Goal: Transaction & Acquisition: Purchase product/service

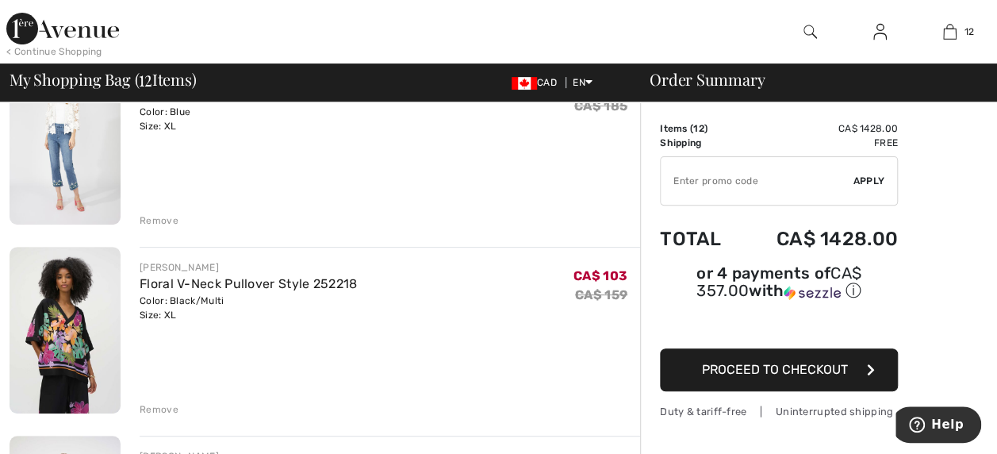
scroll to position [190, 0]
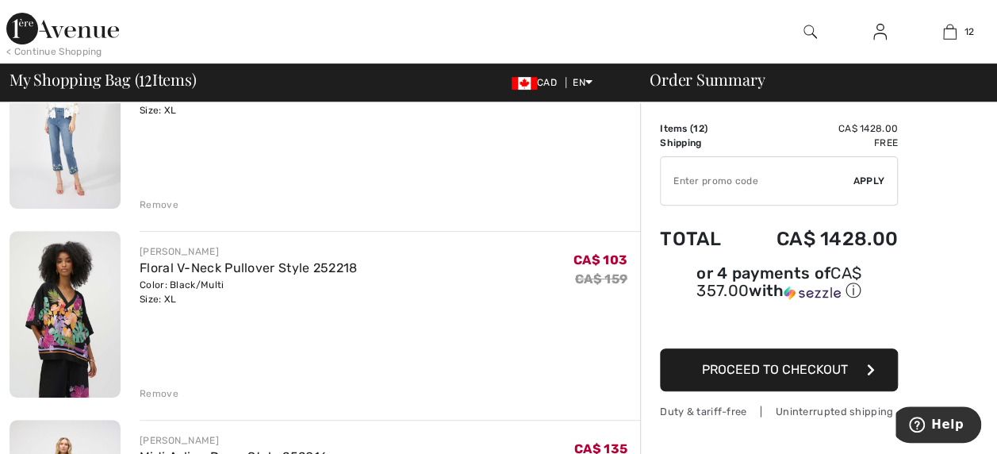
click at [76, 312] on img at bounding box center [65, 314] width 111 height 167
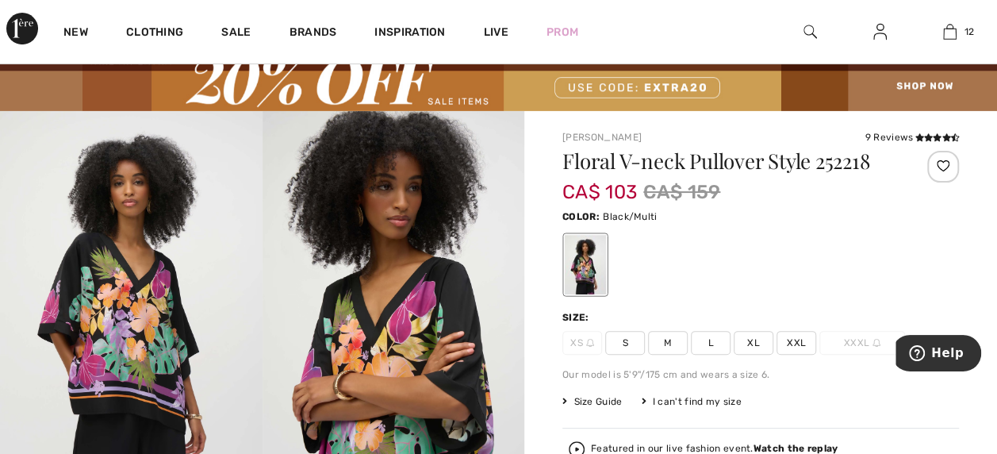
scroll to position [31, 0]
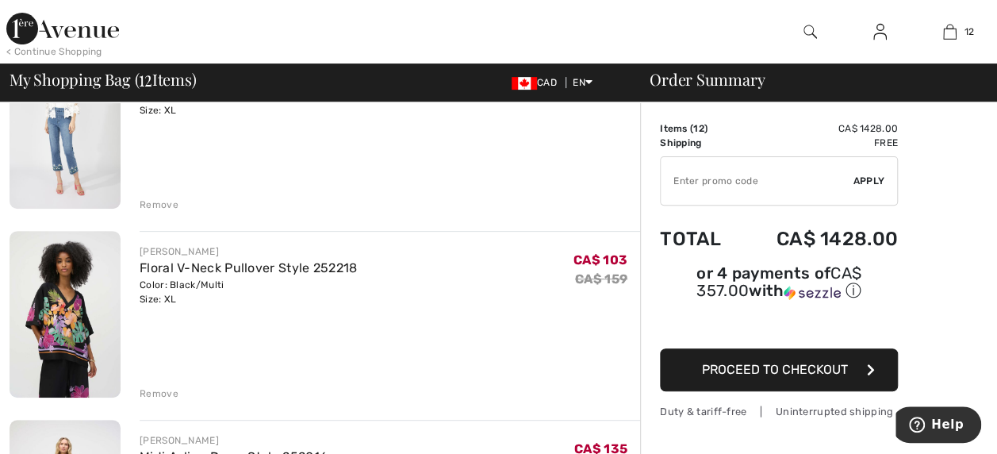
click at [155, 393] on div "Remove" at bounding box center [159, 393] width 39 height 14
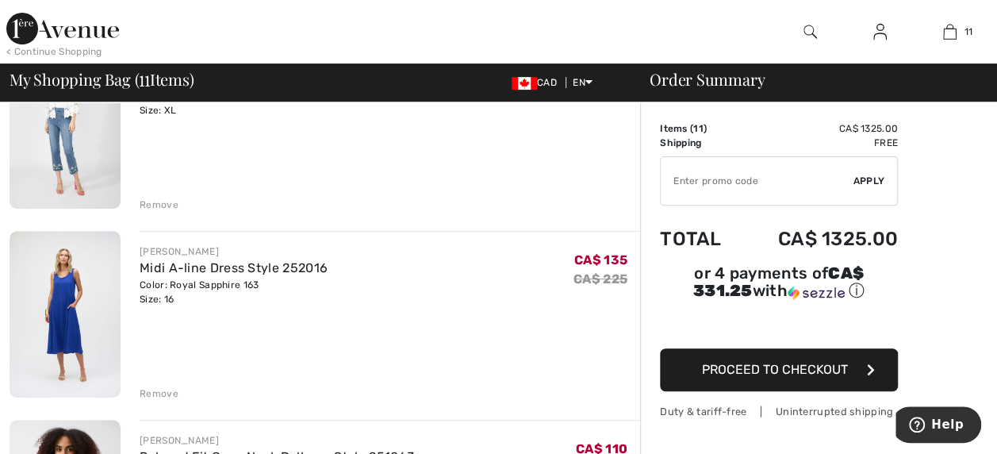
click at [71, 326] on img at bounding box center [65, 314] width 111 height 167
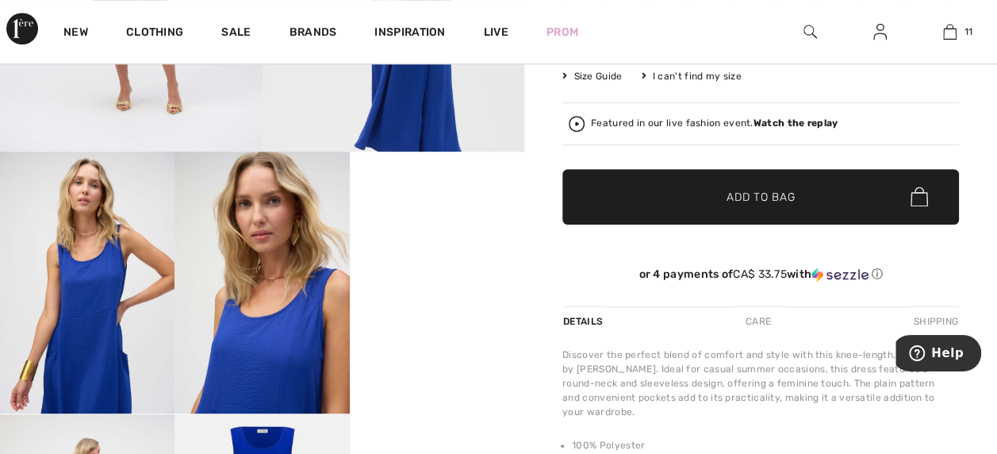
scroll to position [445, 0]
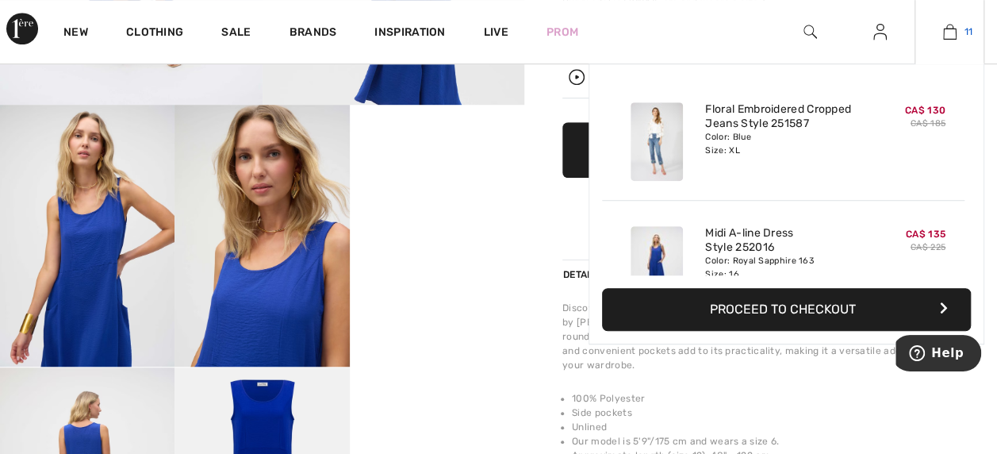
click at [947, 25] on img at bounding box center [949, 31] width 13 height 19
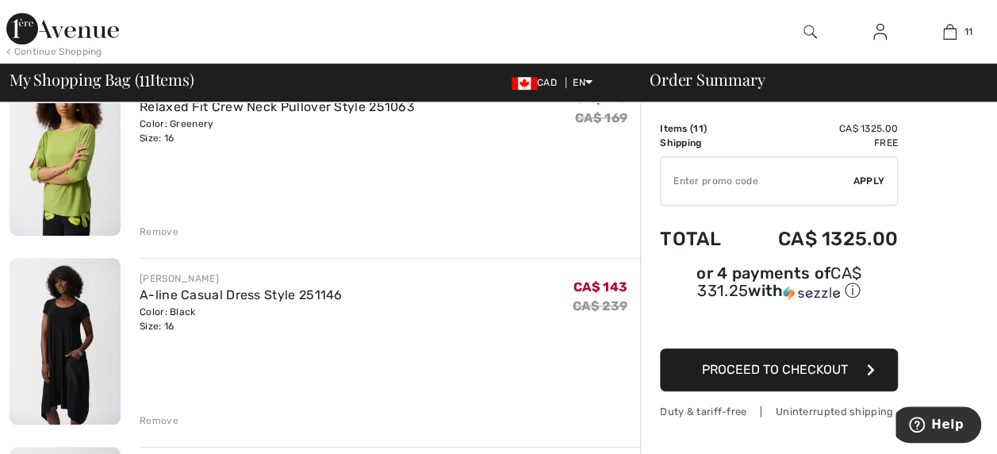
scroll to position [554, 0]
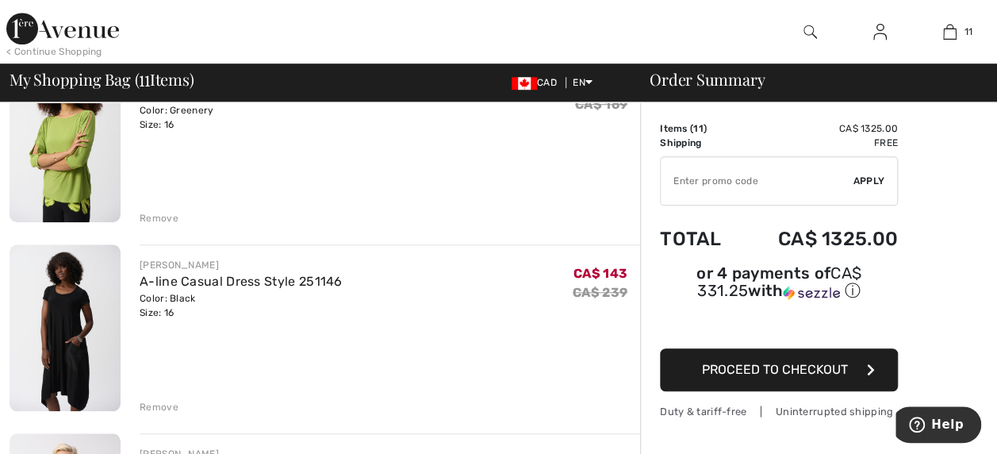
click at [154, 400] on div "Remove" at bounding box center [159, 407] width 39 height 14
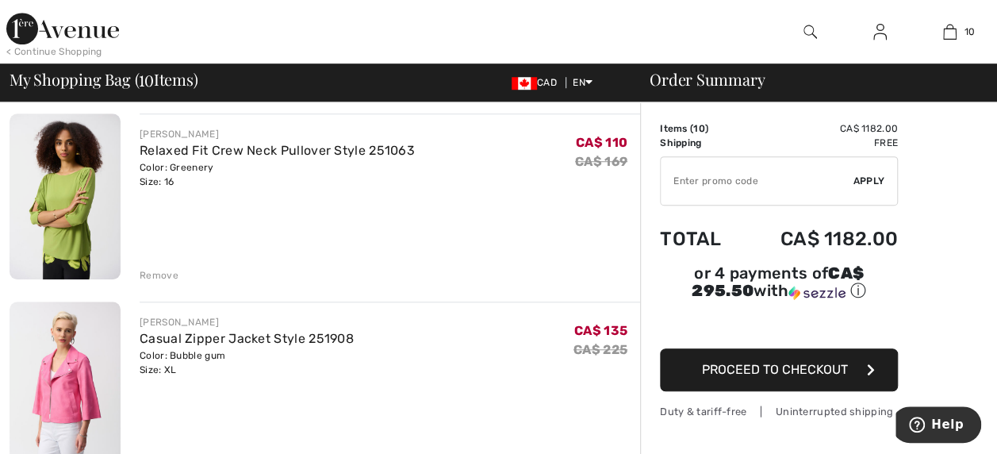
scroll to position [490, 0]
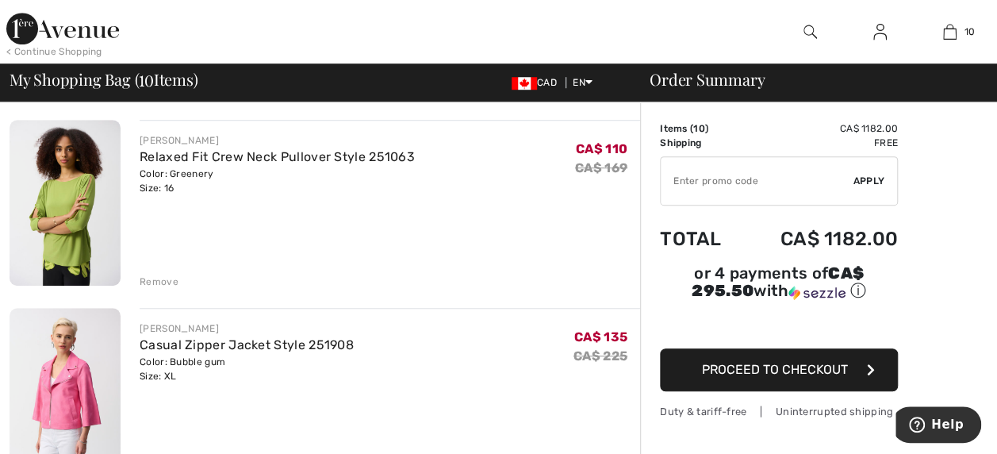
click at [78, 224] on img at bounding box center [65, 203] width 111 height 167
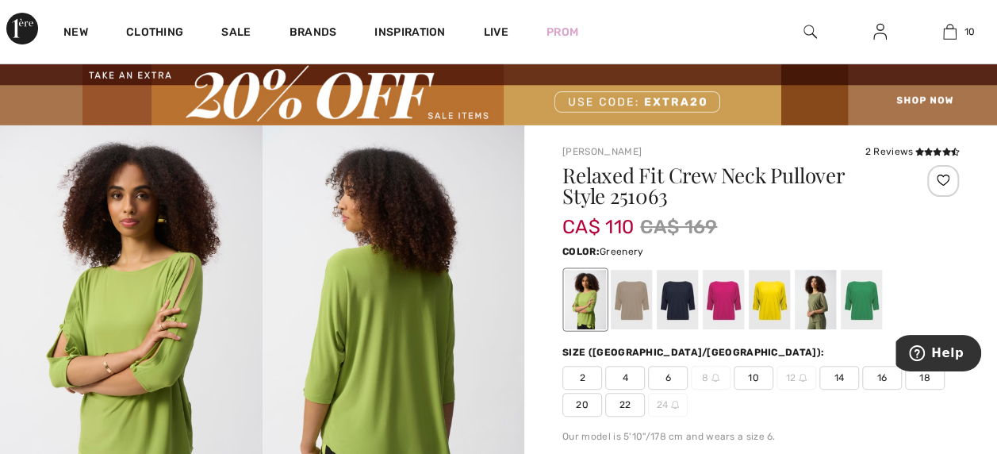
scroll to position [84, 0]
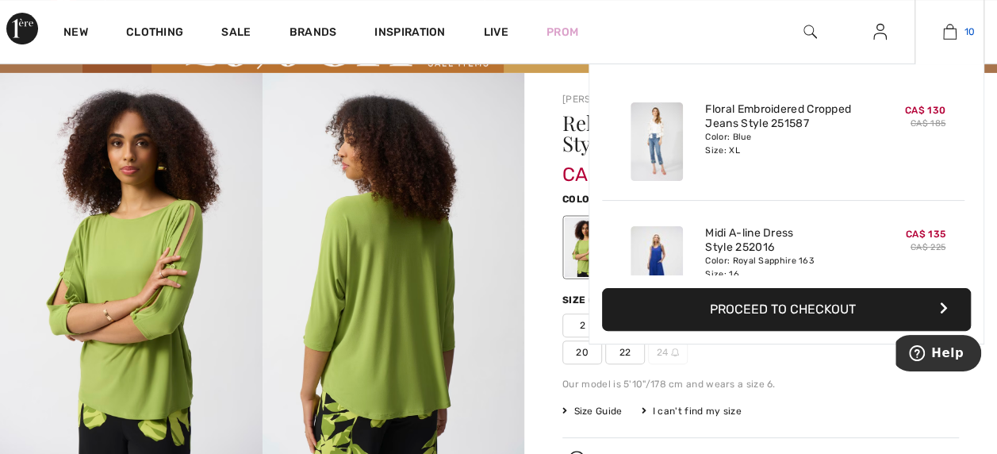
click at [949, 33] on img at bounding box center [949, 31] width 13 height 19
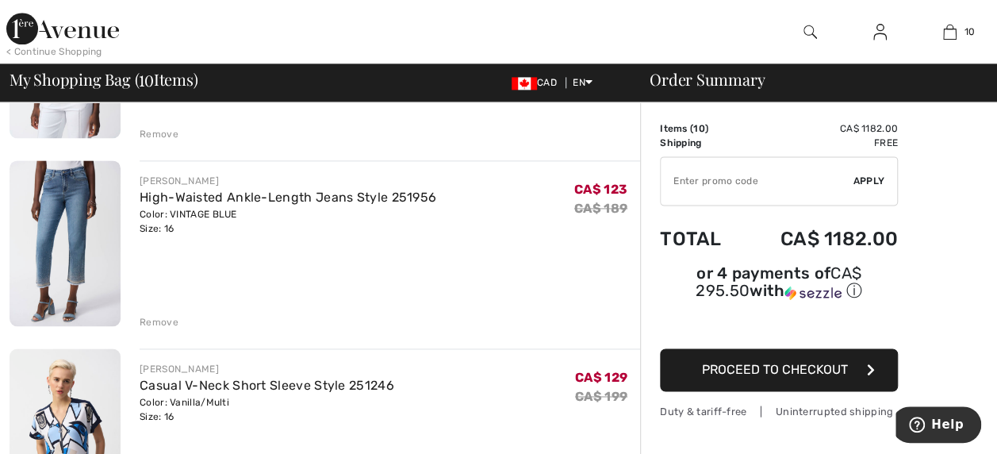
scroll to position [1079, 0]
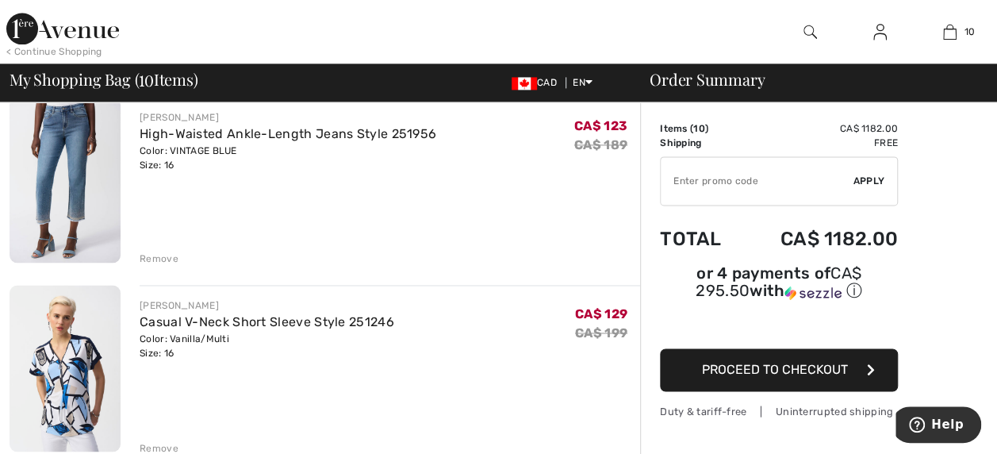
click at [67, 381] on img at bounding box center [65, 368] width 111 height 167
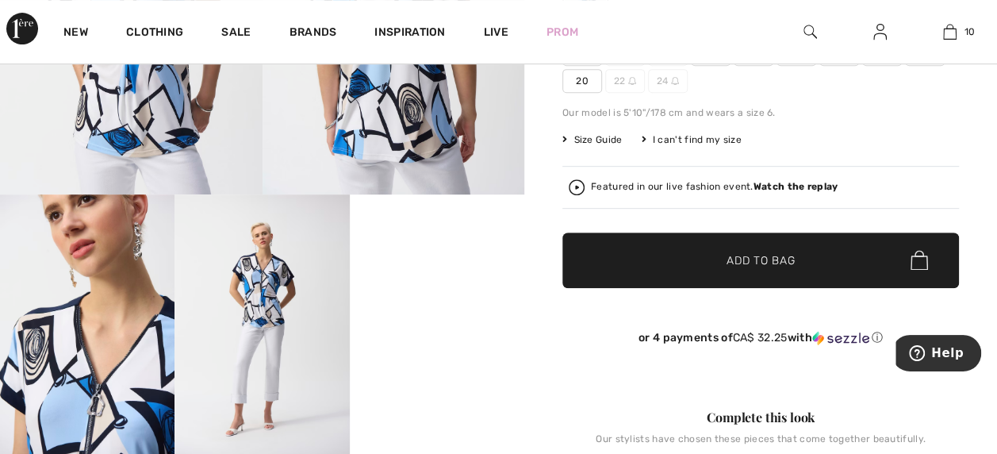
scroll to position [360, 0]
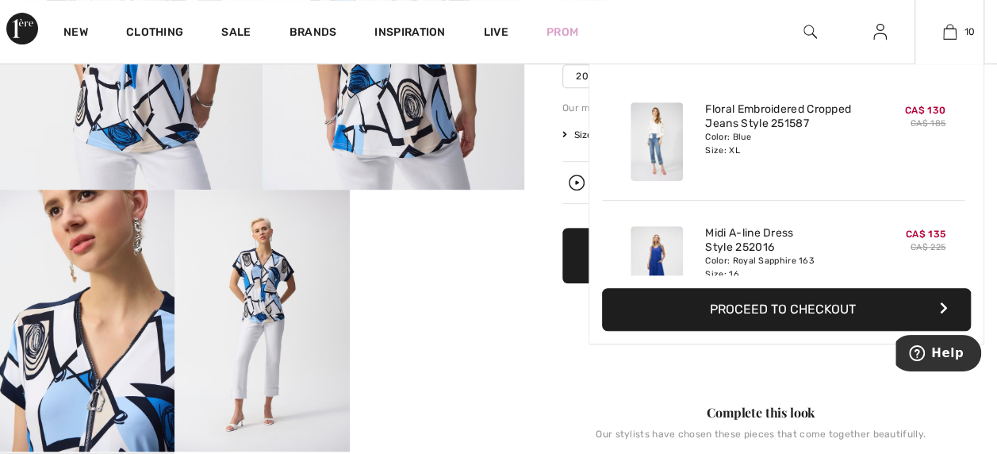
click at [951, 21] on div "10 Added to Bag Frank Lyman Floral Embroidered Cropped Jeans Style 251587 CA$ 1…" at bounding box center [950, 31] width 70 height 63
click at [950, 28] on img at bounding box center [949, 31] width 13 height 19
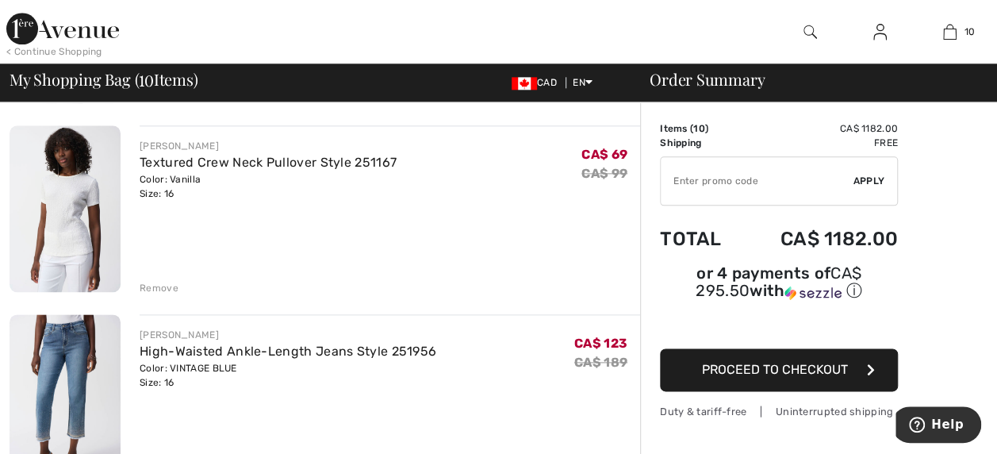
scroll to position [801, 0]
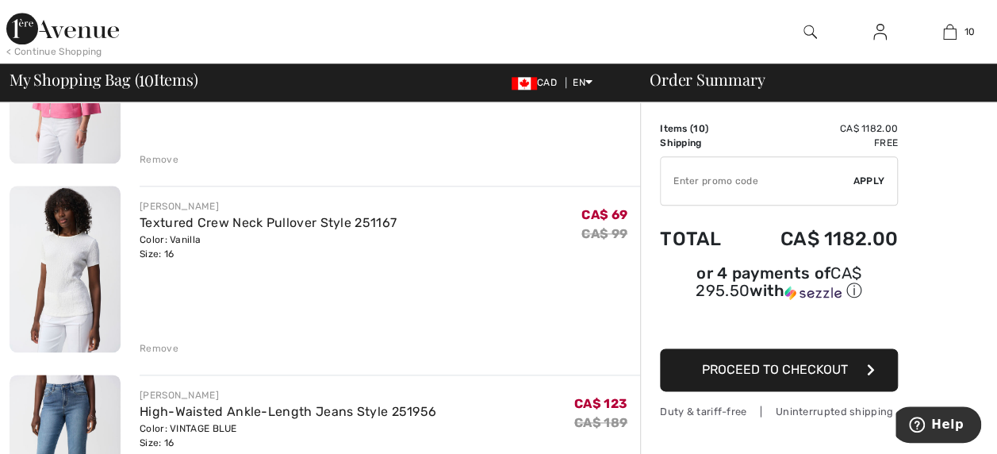
click at [71, 274] on img at bounding box center [65, 269] width 111 height 167
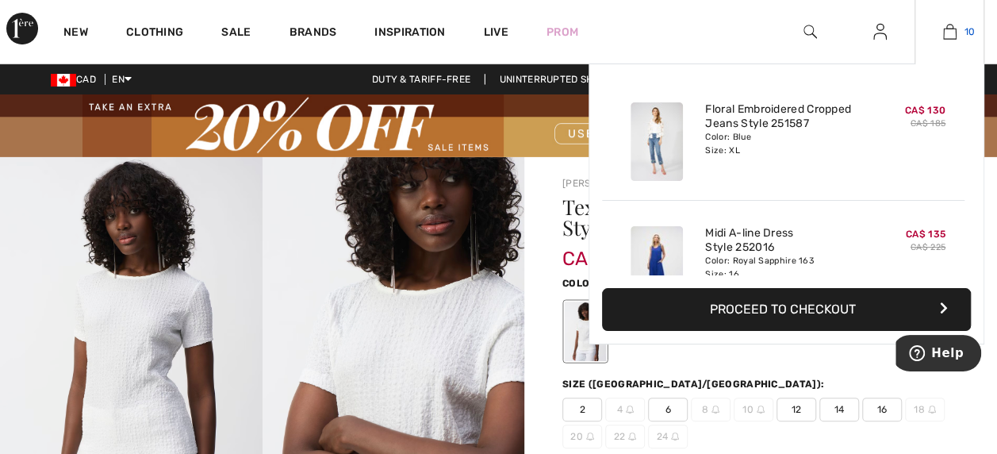
click at [951, 29] on img at bounding box center [949, 31] width 13 height 19
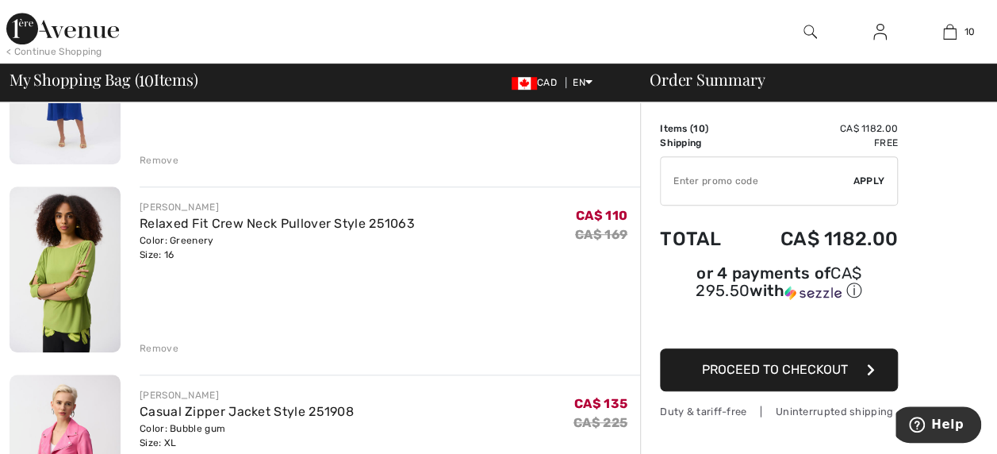
scroll to position [451, 0]
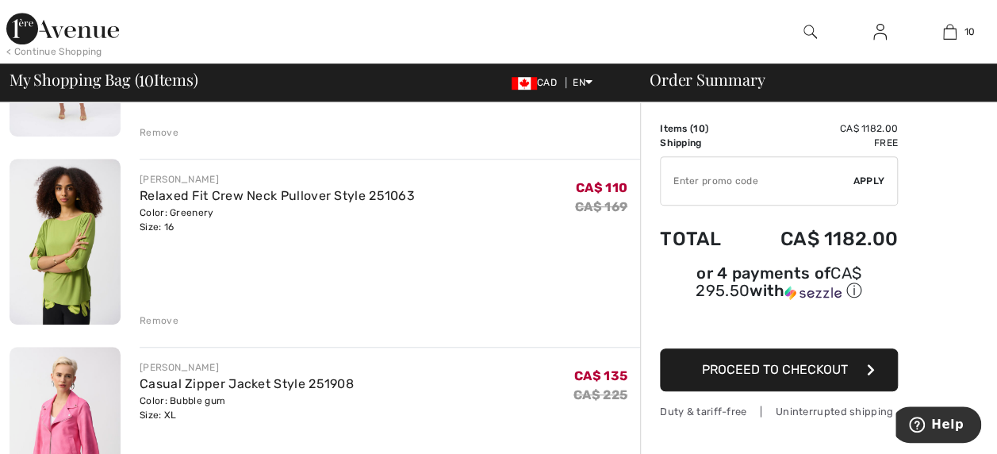
click at [163, 316] on div "Remove" at bounding box center [159, 320] width 39 height 14
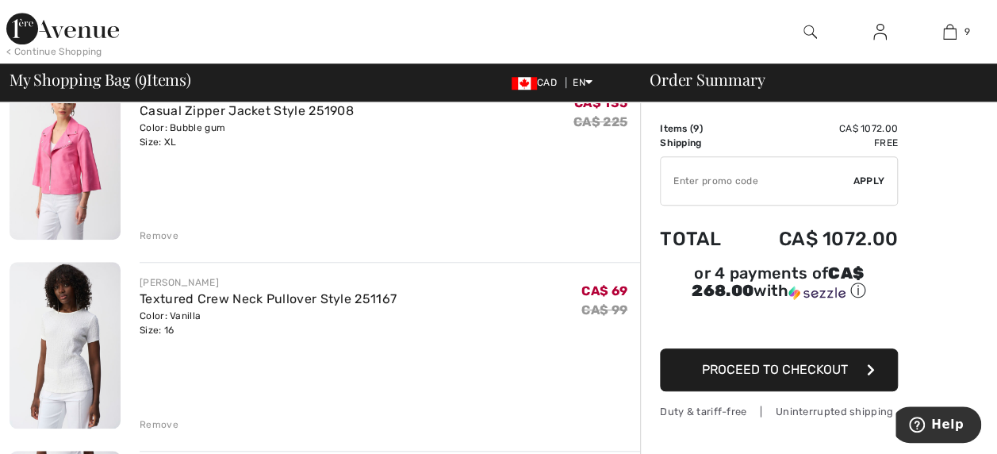
scroll to position [547, 0]
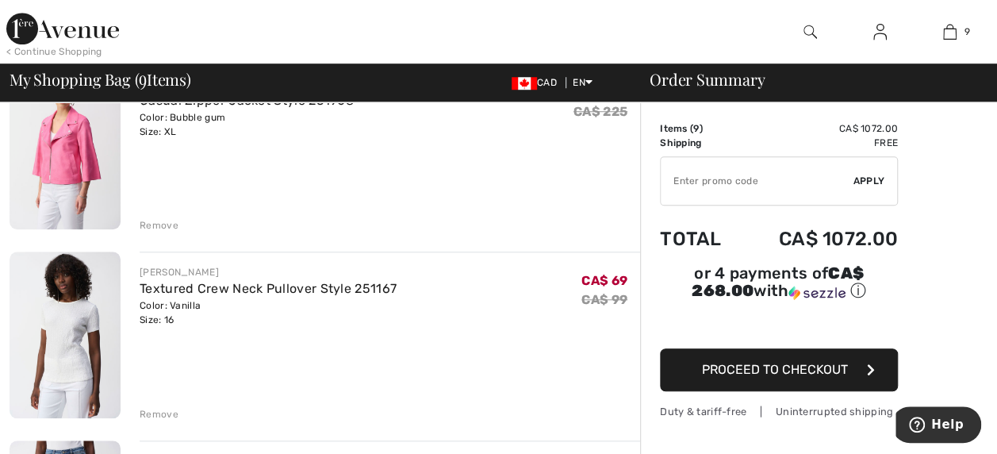
click at [161, 411] on div "Remove" at bounding box center [159, 414] width 39 height 14
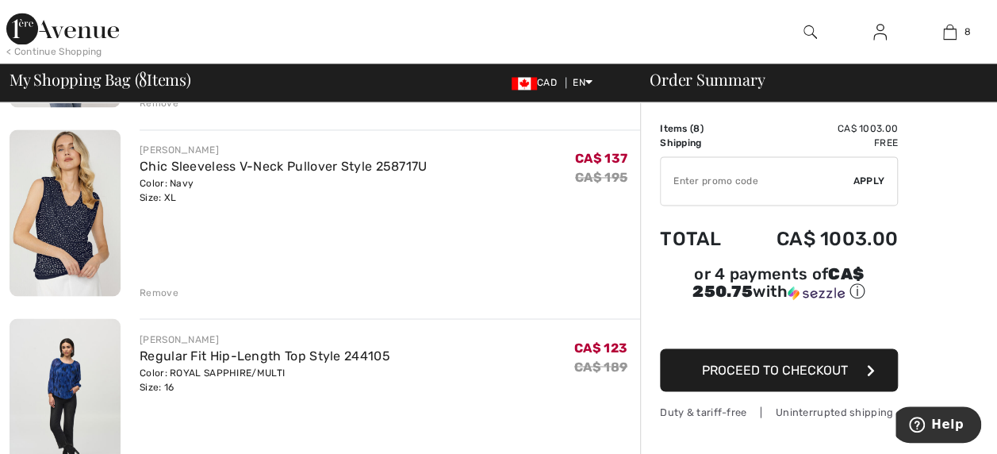
scroll to position [1245, 0]
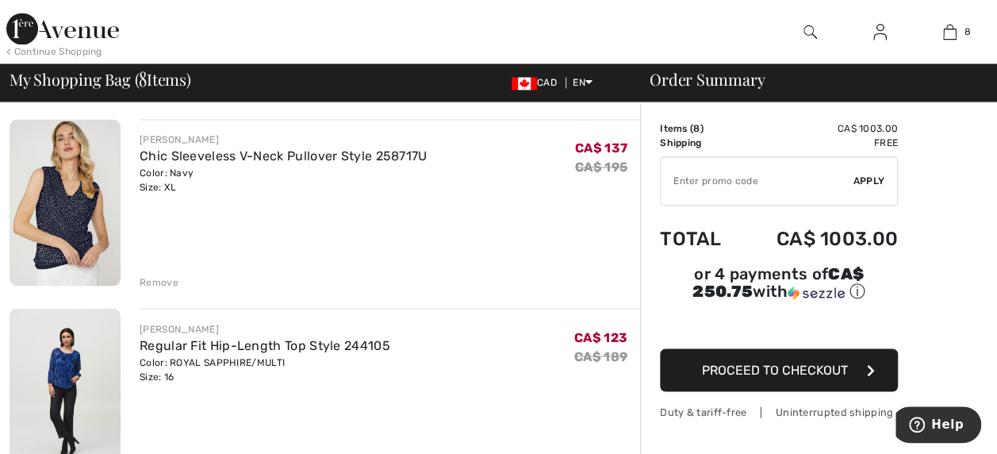
click at [66, 381] on img at bounding box center [65, 391] width 111 height 167
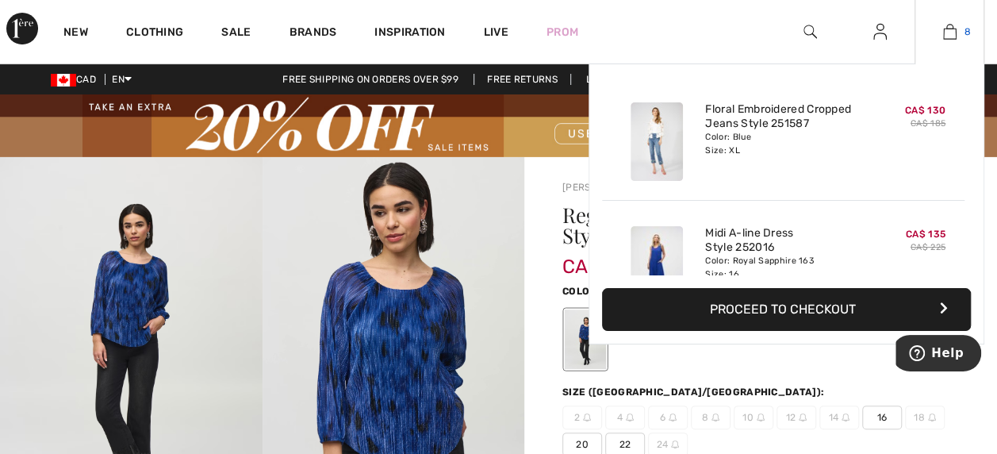
click at [951, 27] on img at bounding box center [949, 31] width 13 height 19
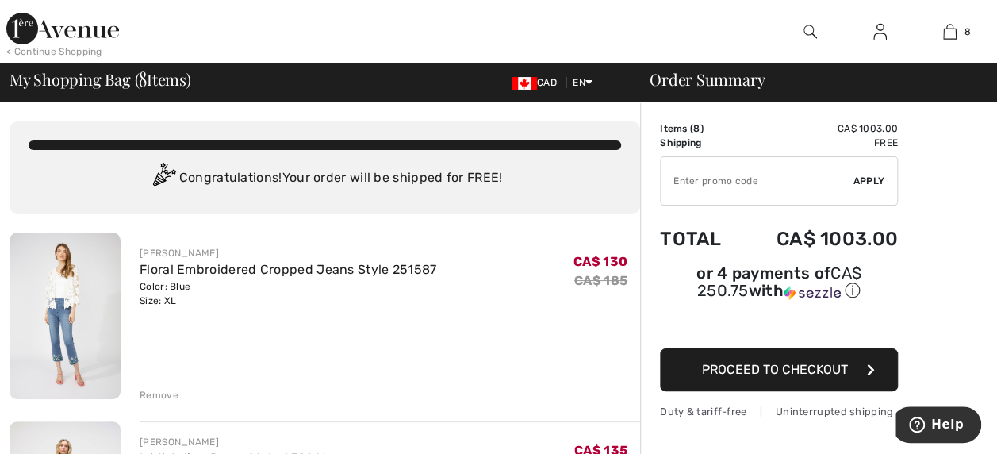
click at [711, 181] on input "TEXT" at bounding box center [757, 181] width 193 height 48
type input "EXTRA20"
click at [865, 176] on span "Apply" at bounding box center [870, 181] width 32 height 14
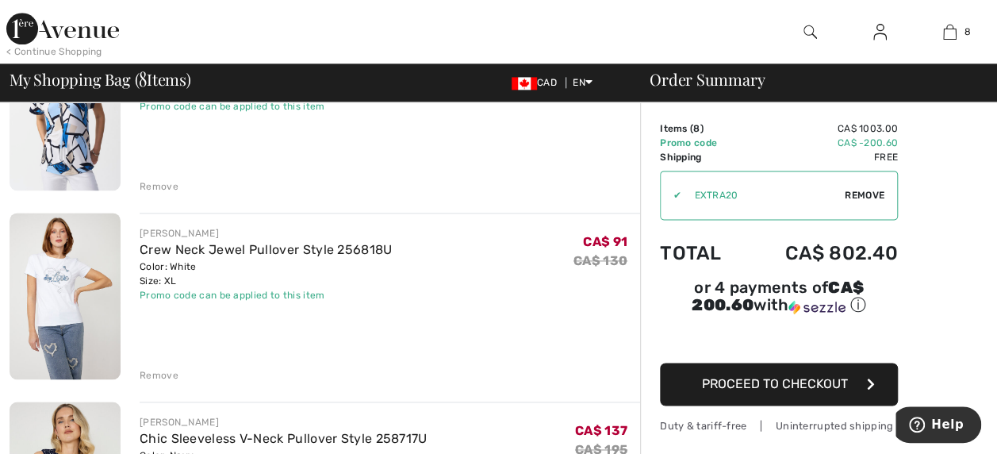
scroll to position [973, 0]
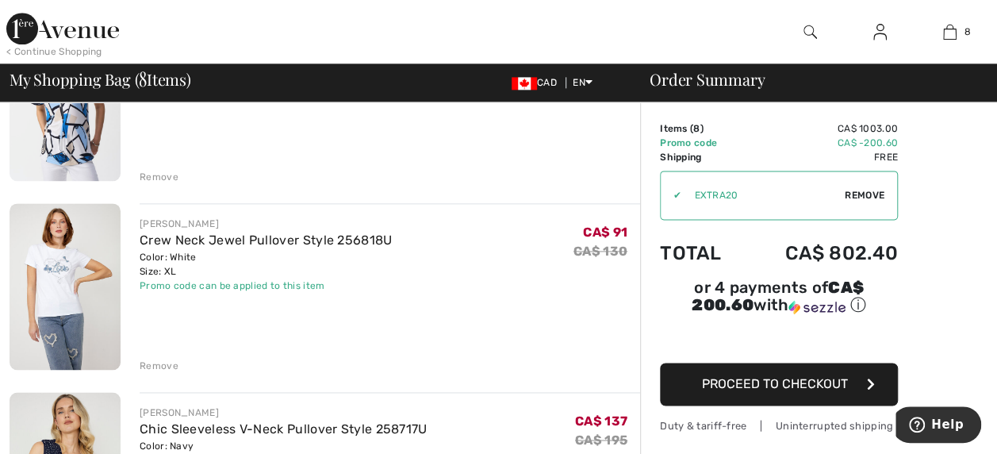
click at [56, 279] on img at bounding box center [65, 286] width 111 height 167
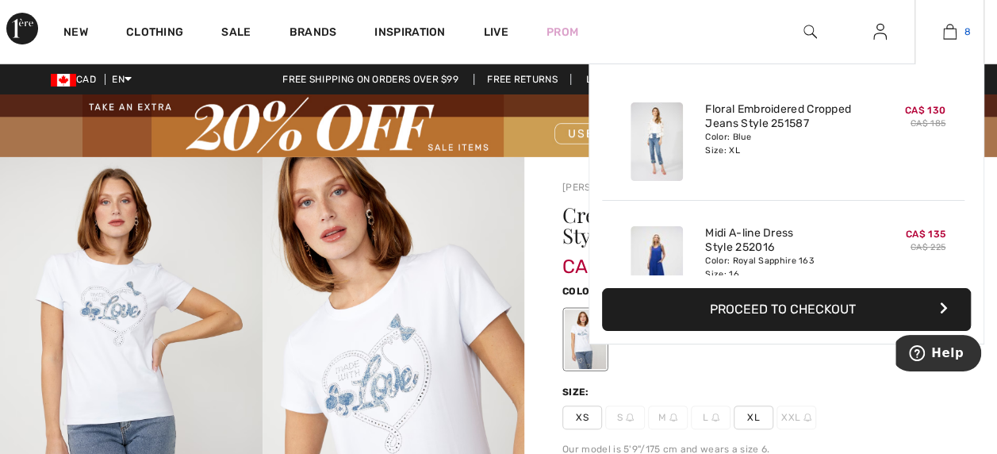
click at [949, 27] on img at bounding box center [949, 31] width 13 height 19
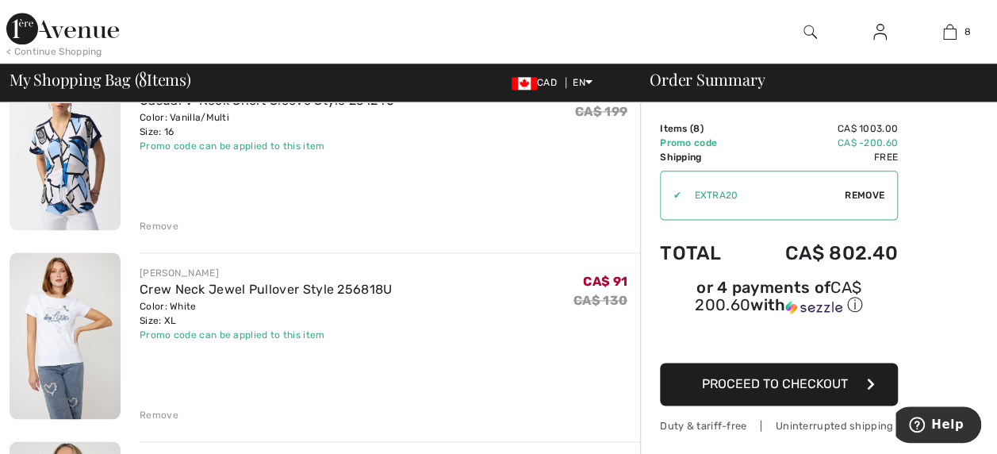
scroll to position [926, 0]
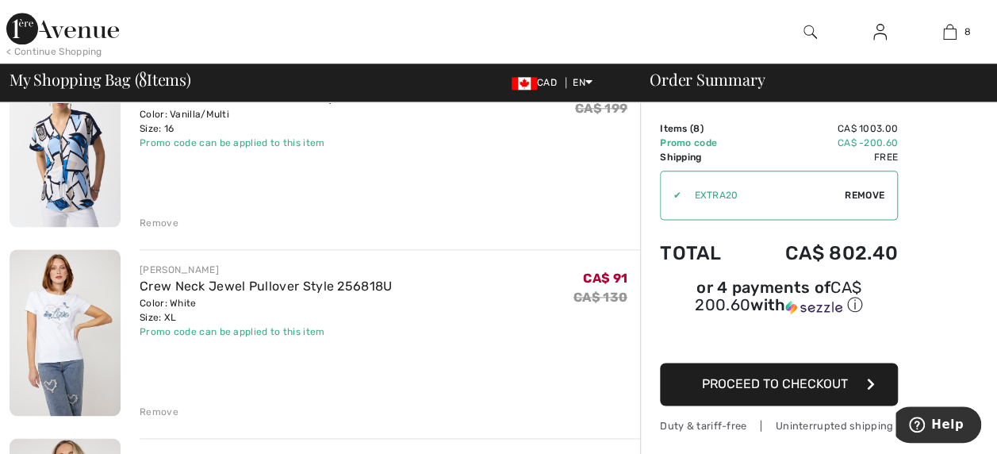
click at [155, 405] on div "Remove" at bounding box center [159, 412] width 39 height 14
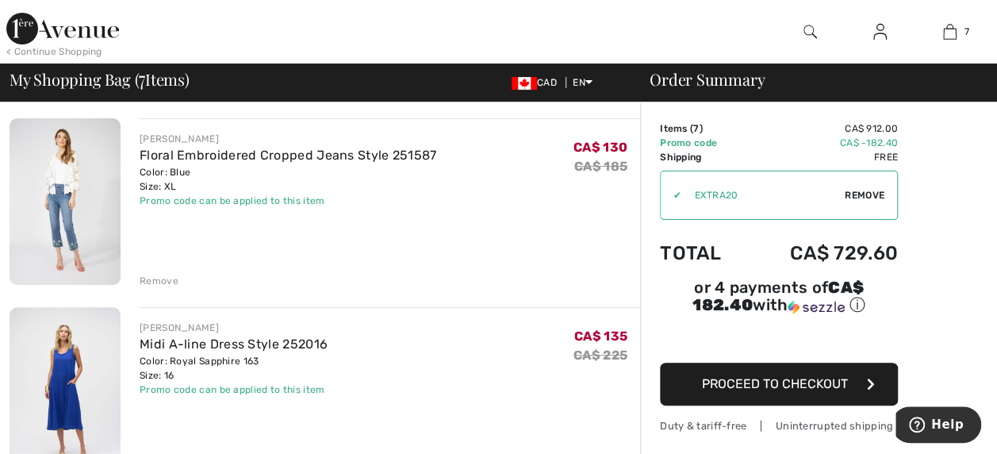
scroll to position [84, 0]
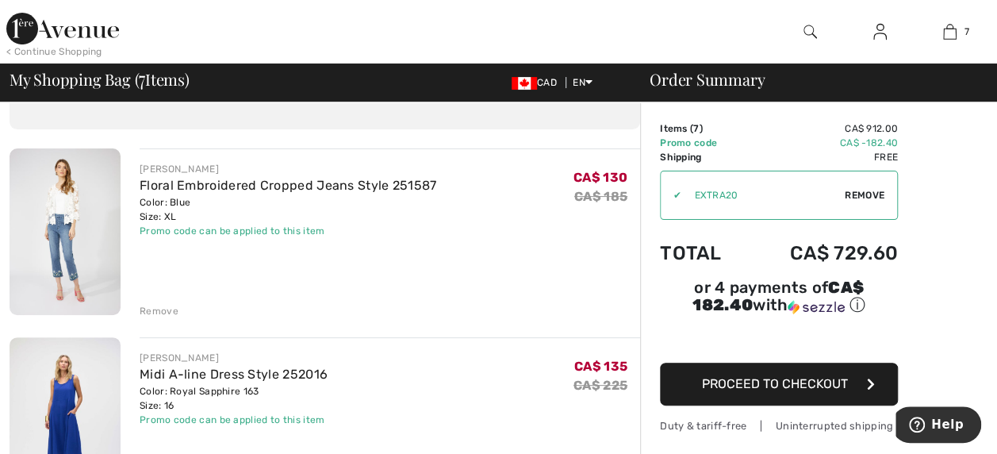
click at [64, 244] on img at bounding box center [65, 231] width 111 height 167
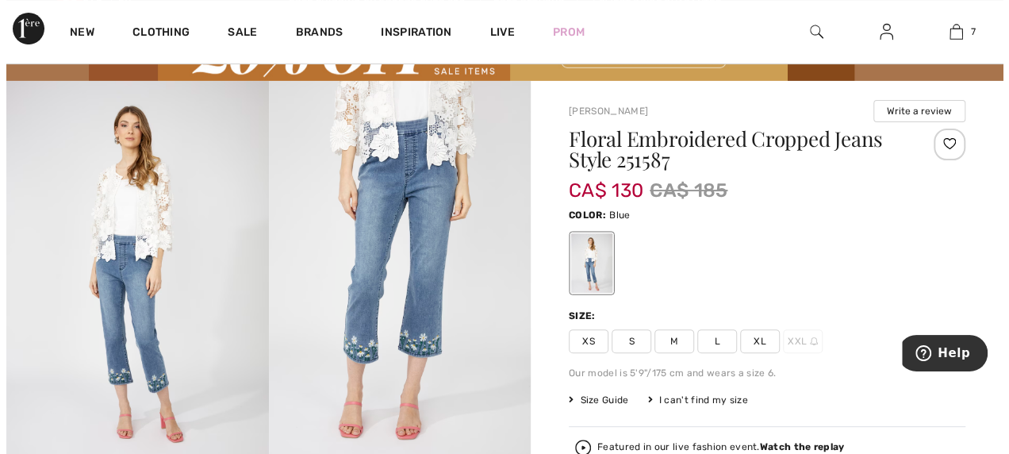
scroll to position [90, 0]
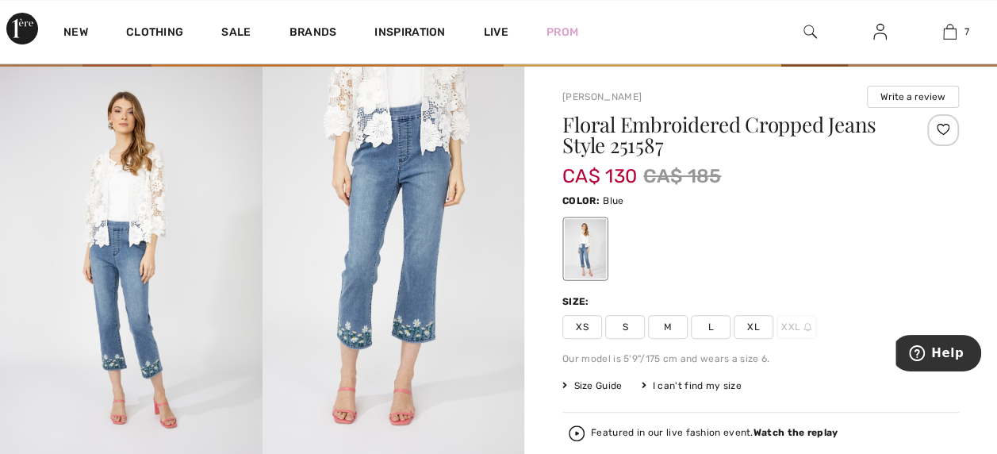
click at [410, 307] on img at bounding box center [394, 263] width 263 height 393
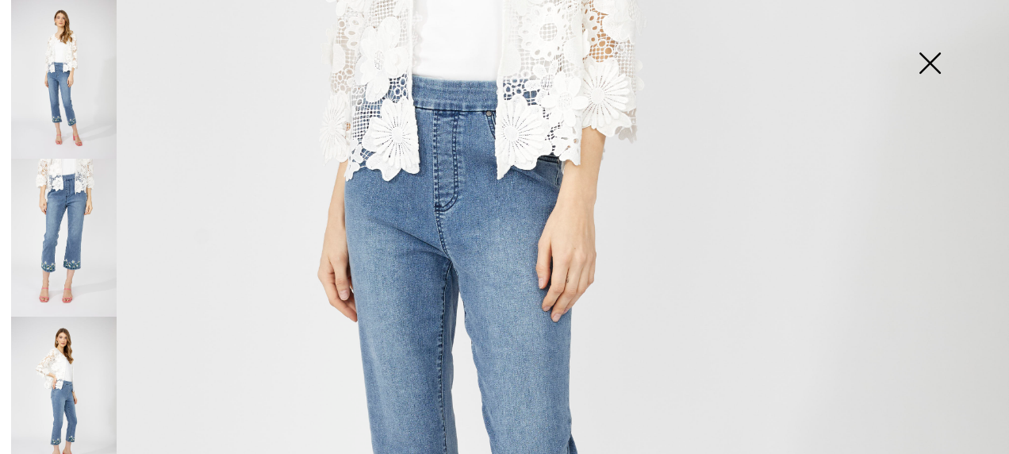
scroll to position [417, 0]
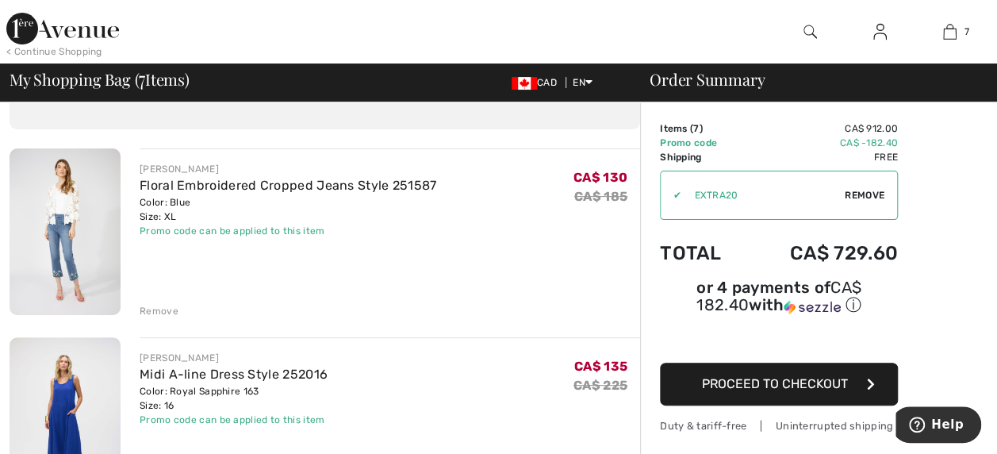
click at [159, 306] on div "Remove" at bounding box center [159, 311] width 39 height 14
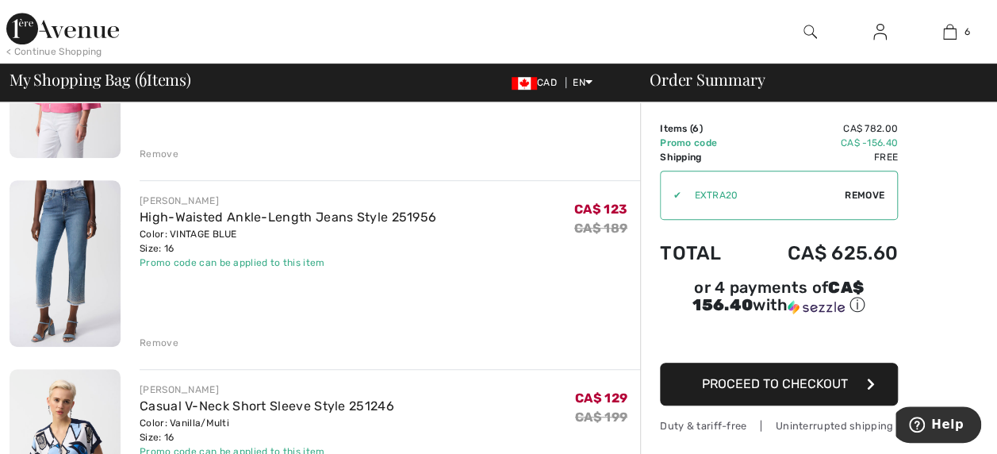
scroll to position [437, 0]
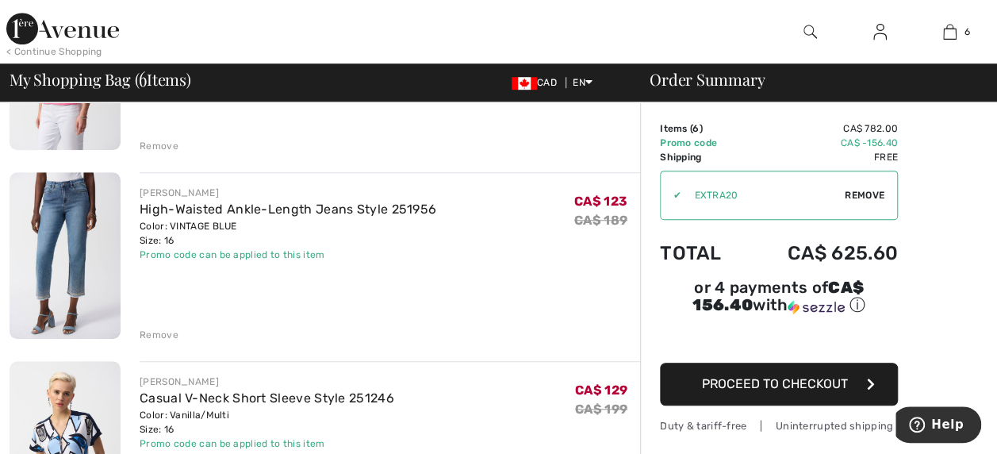
click at [88, 239] on img at bounding box center [65, 255] width 111 height 167
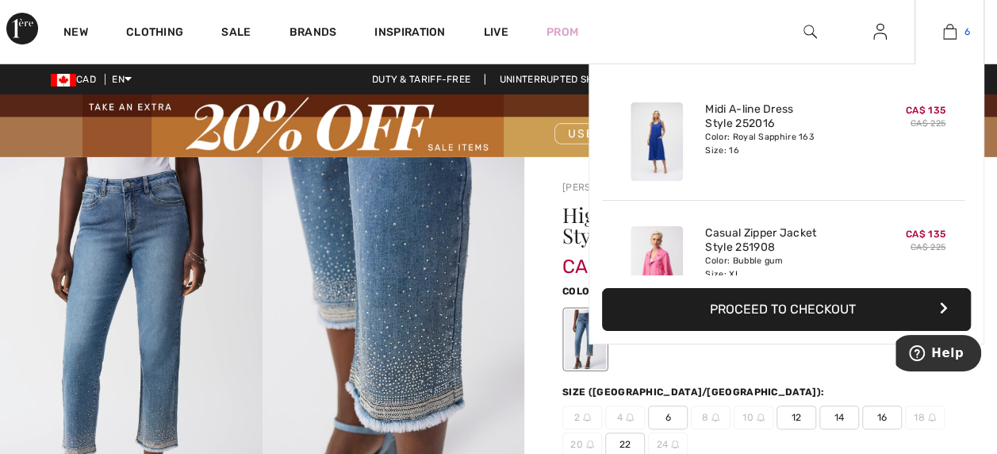
click at [949, 27] on img at bounding box center [949, 31] width 13 height 19
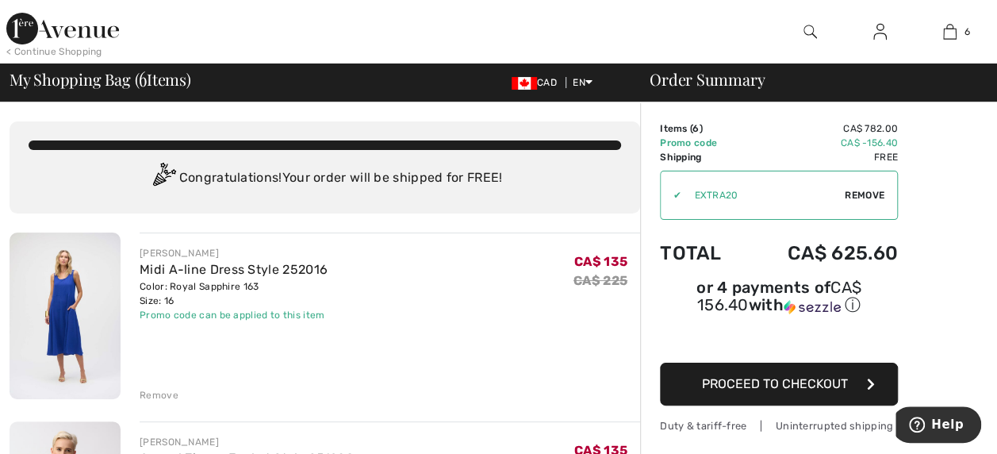
click at [879, 31] on img at bounding box center [879, 31] width 13 height 19
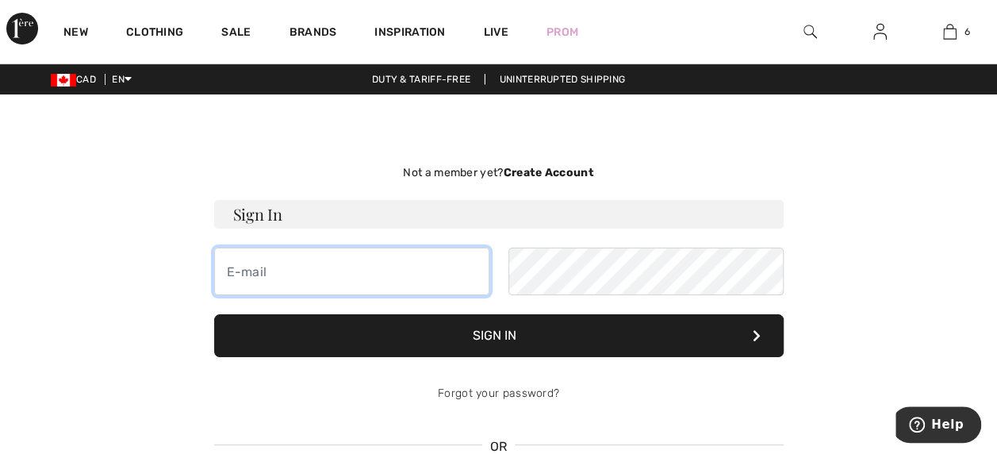
click at [300, 270] on input "email" at bounding box center [351, 271] width 275 height 48
type input "C"
click at [255, 271] on input "email" at bounding box center [351, 271] width 275 height 48
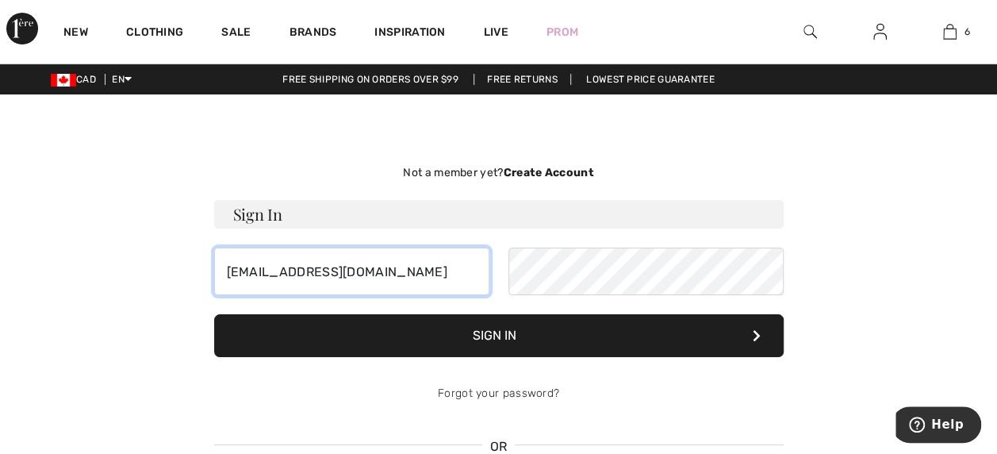
type input "conzattilaura@gmail.com"
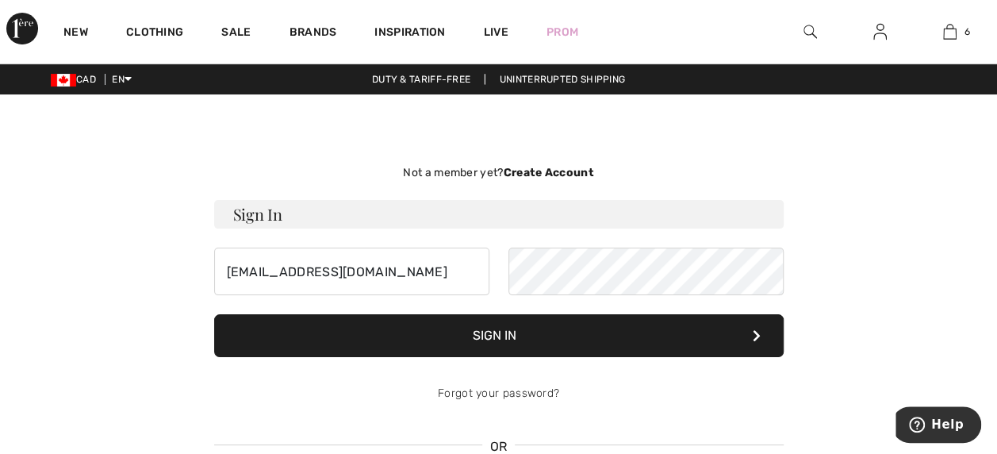
click at [492, 330] on button "Sign In" at bounding box center [499, 335] width 570 height 43
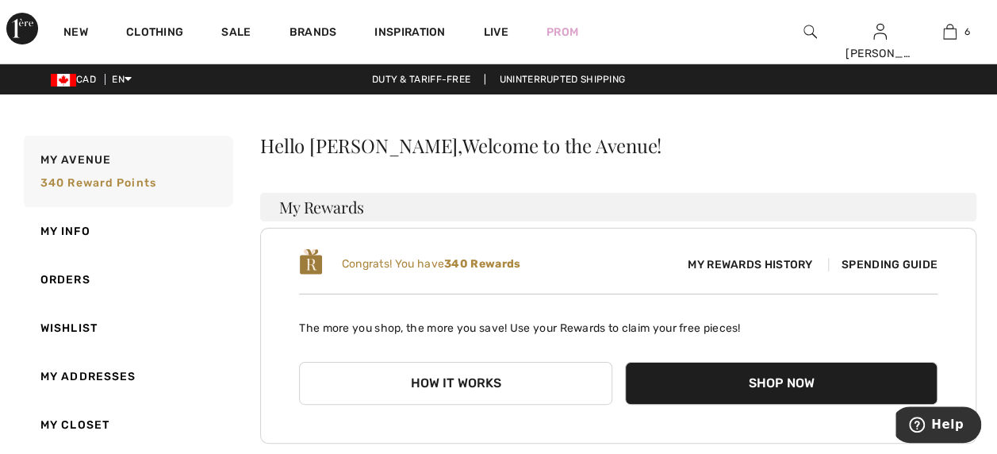
click at [868, 258] on span "Spending Guide" at bounding box center [882, 264] width 109 height 13
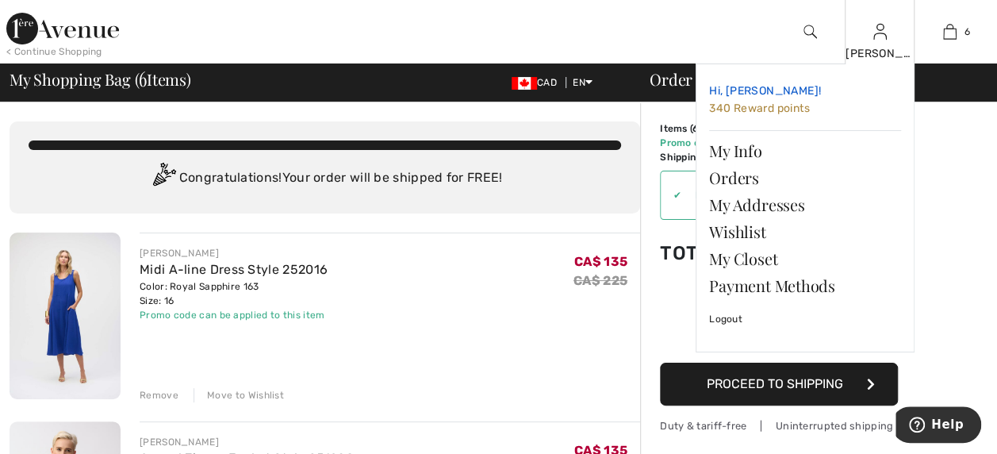
click at [766, 102] on span "340 Reward points" at bounding box center [759, 108] width 101 height 13
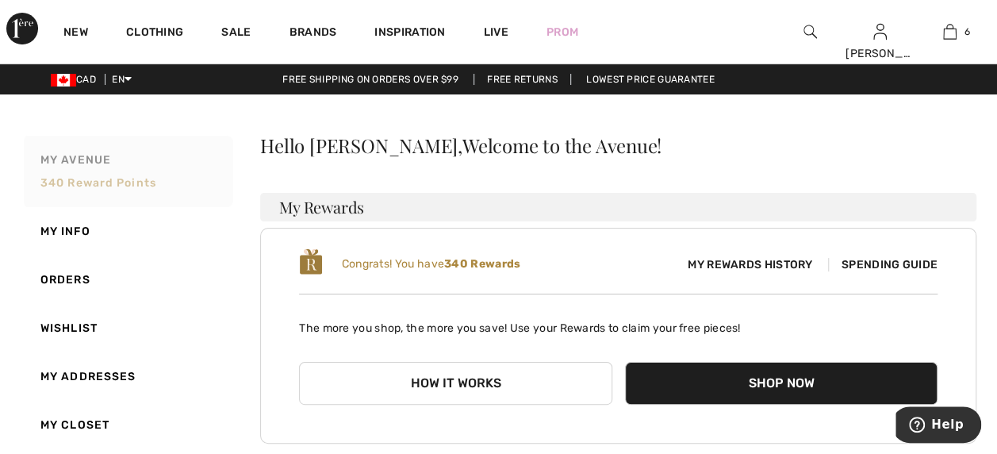
click at [92, 166] on span "My Avenue" at bounding box center [75, 160] width 71 height 17
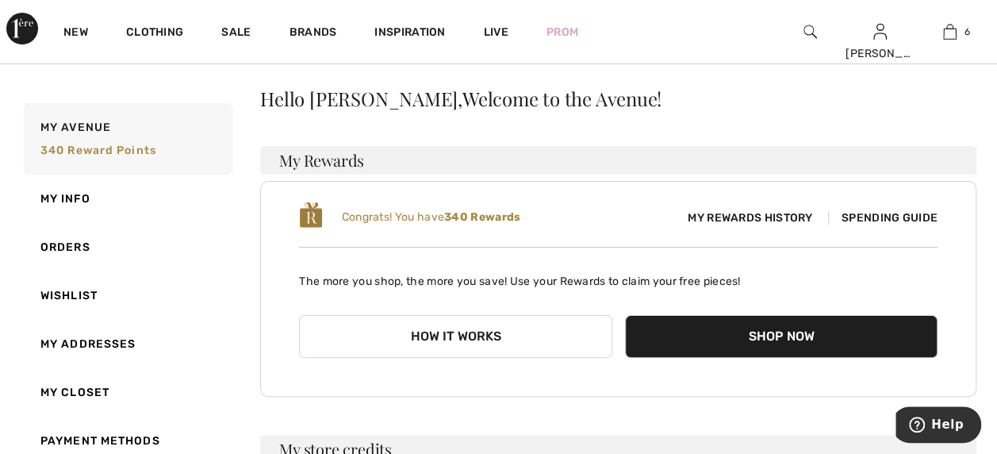
scroll to position [42, 0]
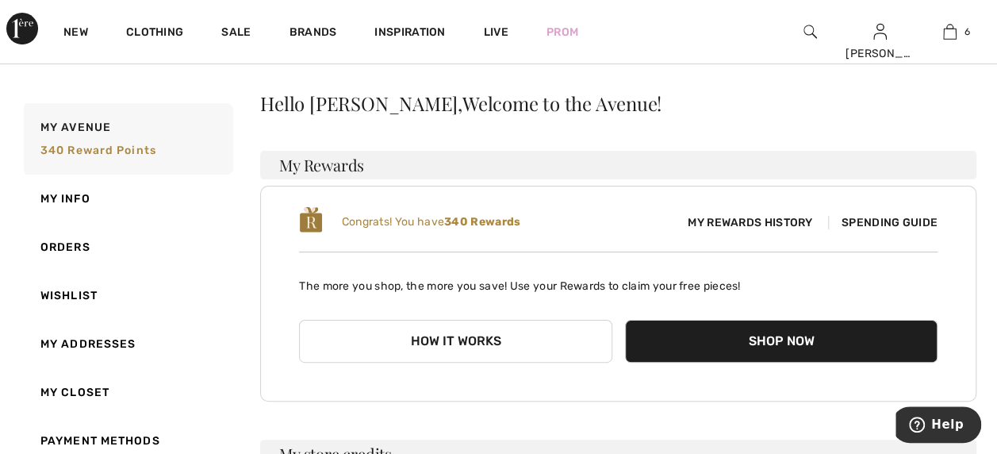
click at [833, 328] on button "Shop Now" at bounding box center [781, 341] width 313 height 43
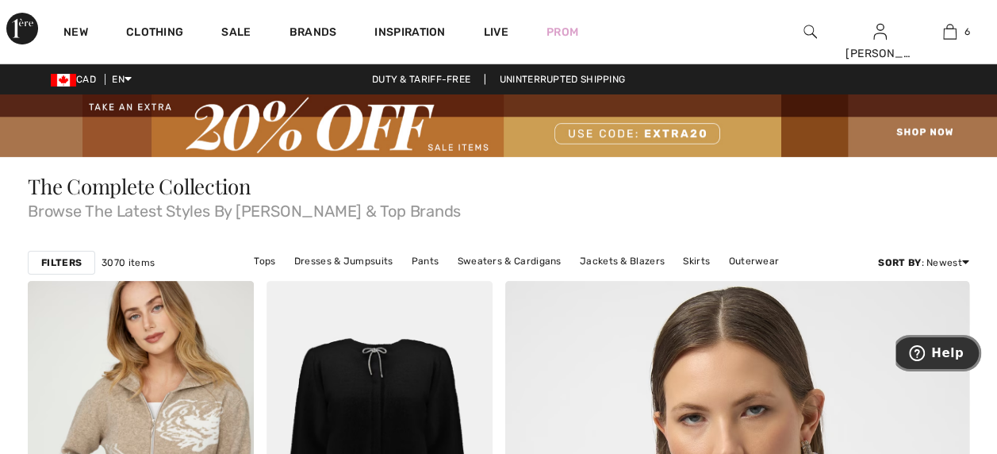
click at [947, 347] on span "Help" at bounding box center [947, 353] width 33 height 14
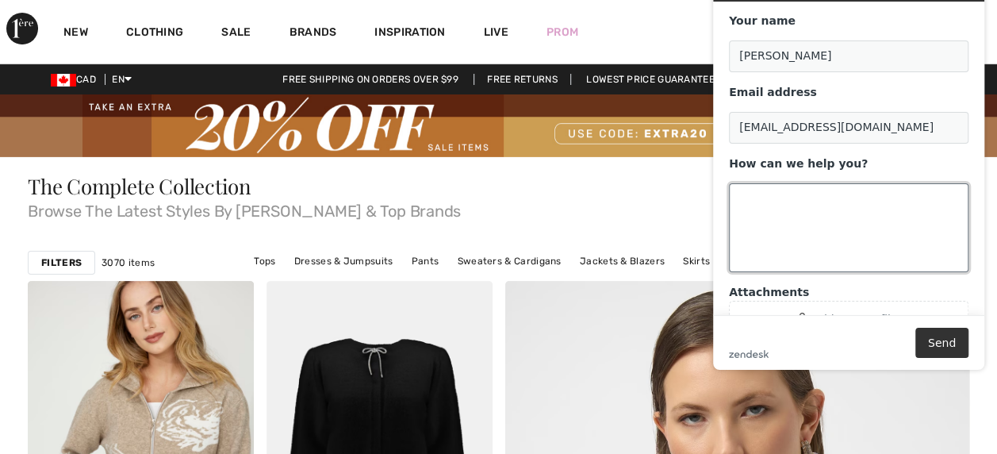
click at [754, 203] on textarea "How can we help you?" at bounding box center [849, 227] width 240 height 89
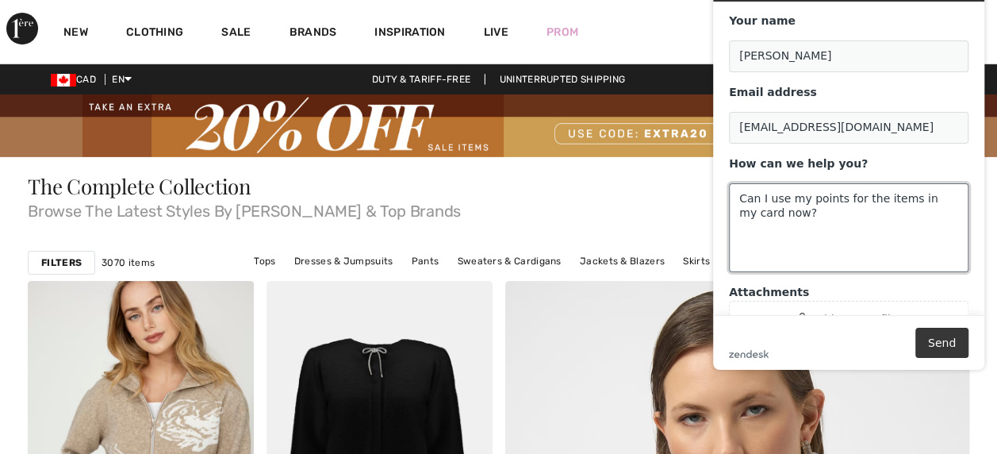
type textarea "Can I use my points for the items in my card now?"
click at [940, 341] on button "Send" at bounding box center [941, 343] width 53 height 30
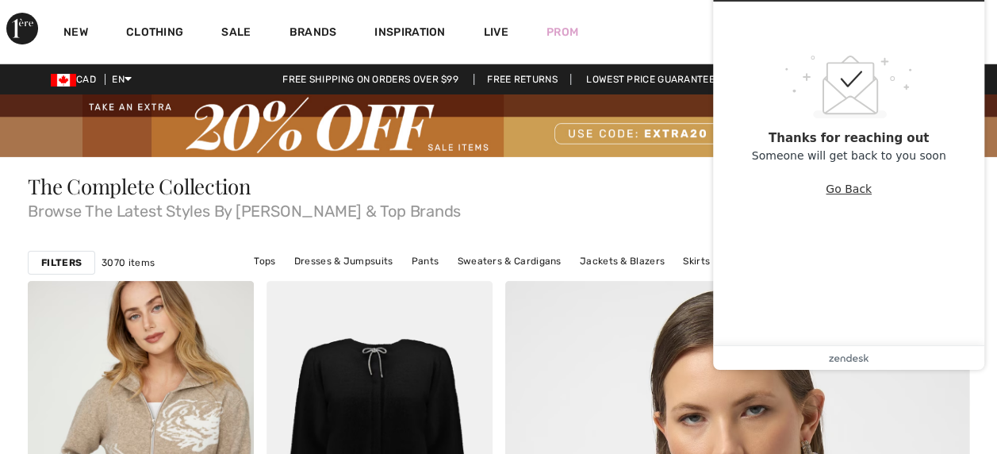
click at [846, 186] on button "Go Back" at bounding box center [849, 189] width 46 height 30
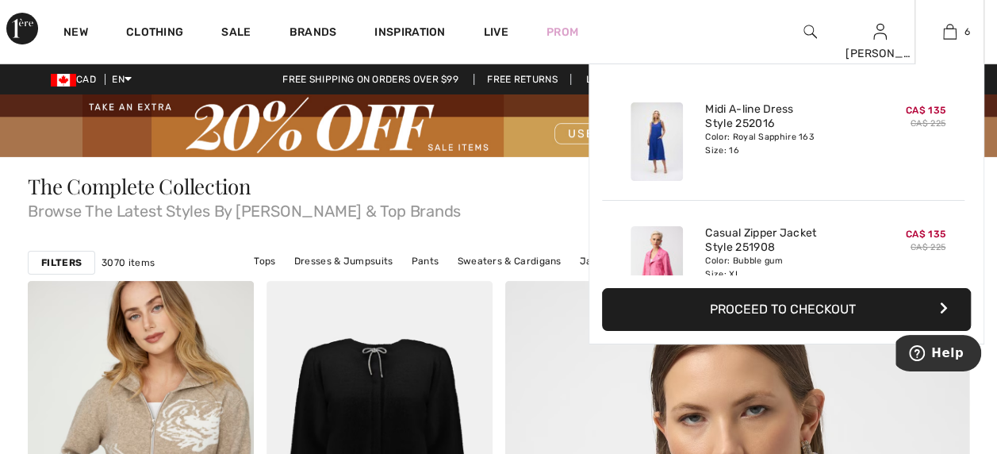
click at [795, 303] on button "Proceed to Checkout" at bounding box center [786, 309] width 369 height 43
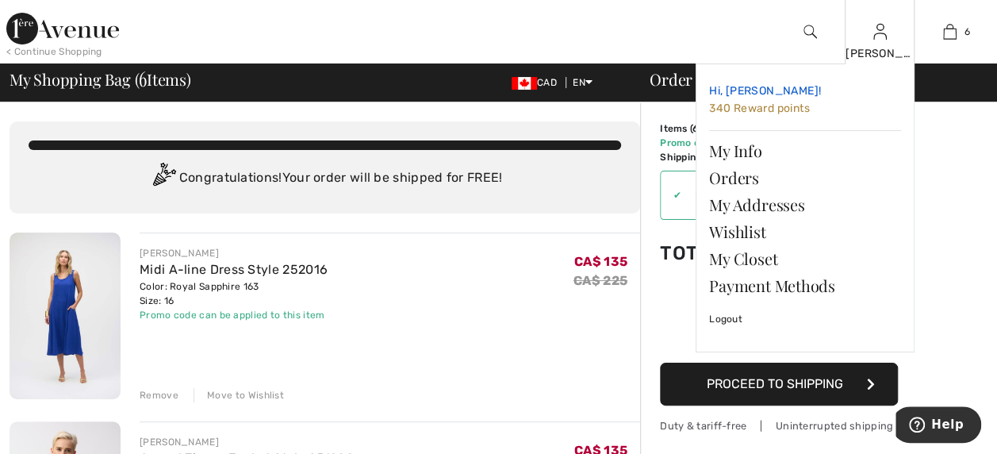
click at [737, 109] on span "340 Reward points" at bounding box center [759, 108] width 101 height 13
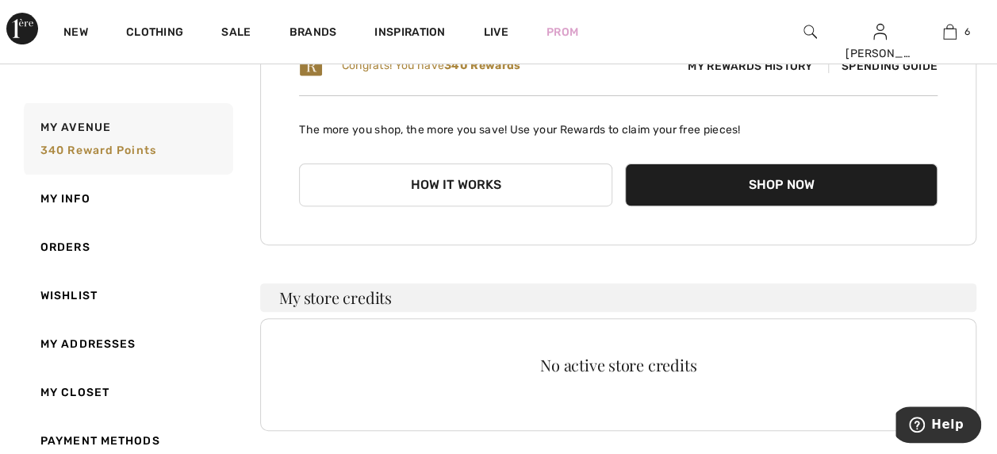
scroll to position [201, 0]
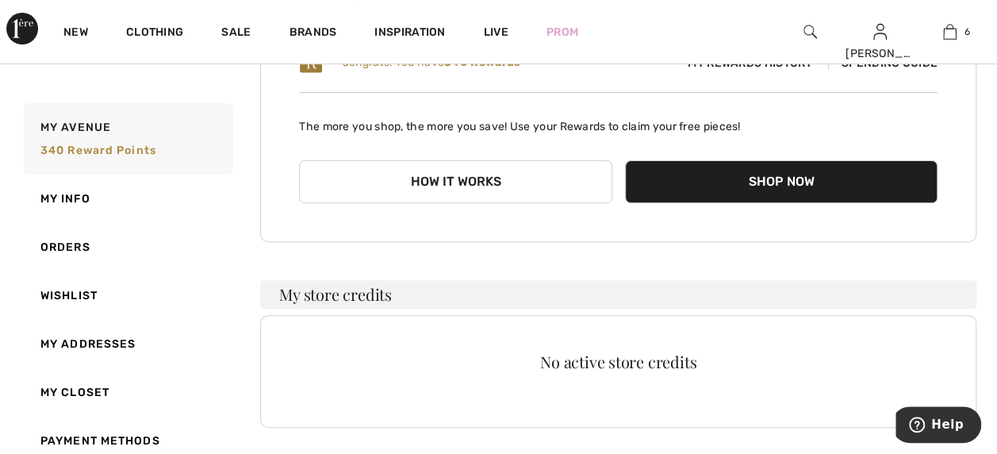
click at [452, 171] on button "How it works" at bounding box center [455, 181] width 313 height 43
click at [452, 175] on button "How it works" at bounding box center [455, 181] width 313 height 43
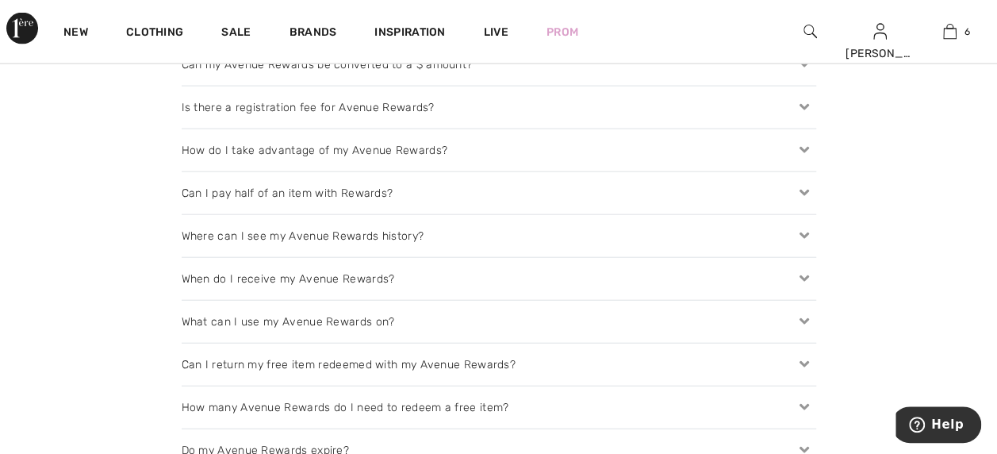
scroll to position [1777, 0]
click at [803, 148] on icon at bounding box center [804, 149] width 22 height 17
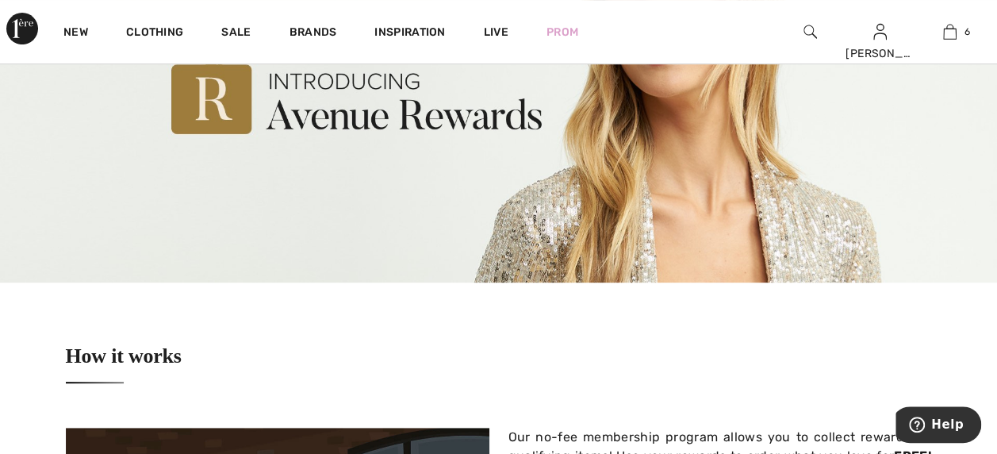
scroll to position [107, 0]
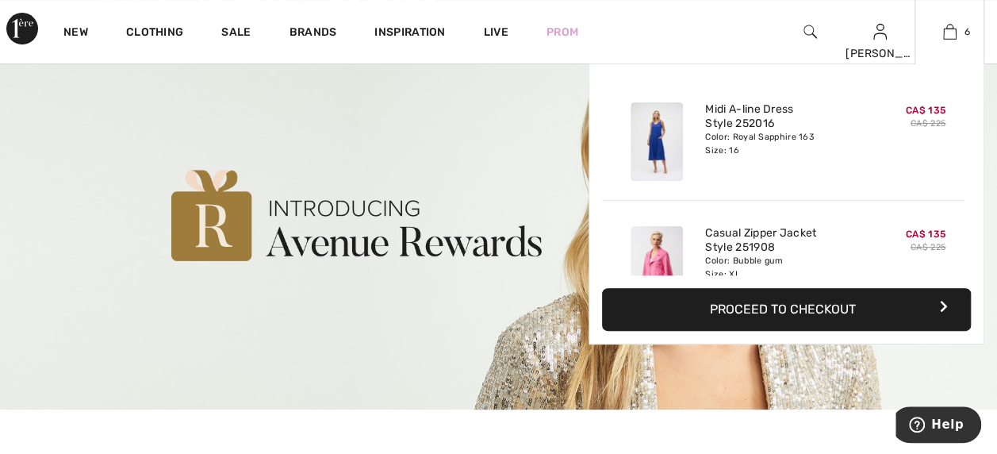
click at [836, 306] on button "Proceed to Checkout" at bounding box center [786, 309] width 369 height 43
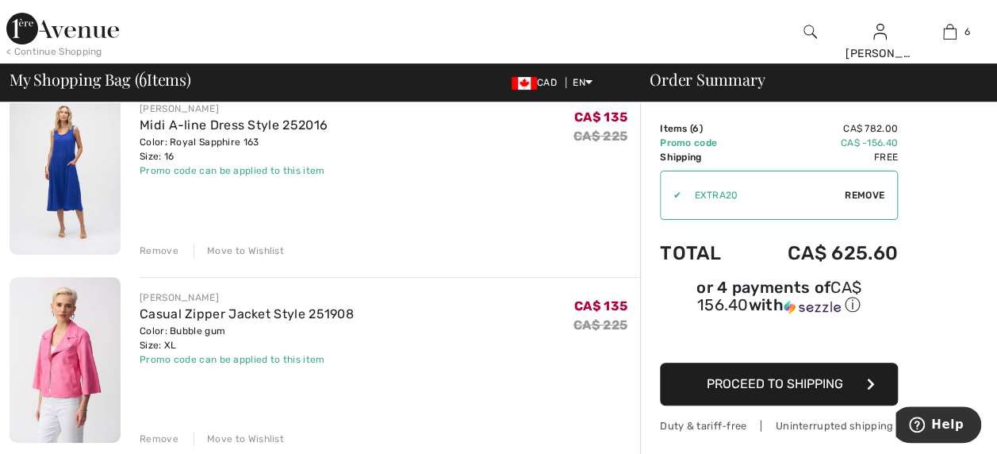
scroll to position [142, 0]
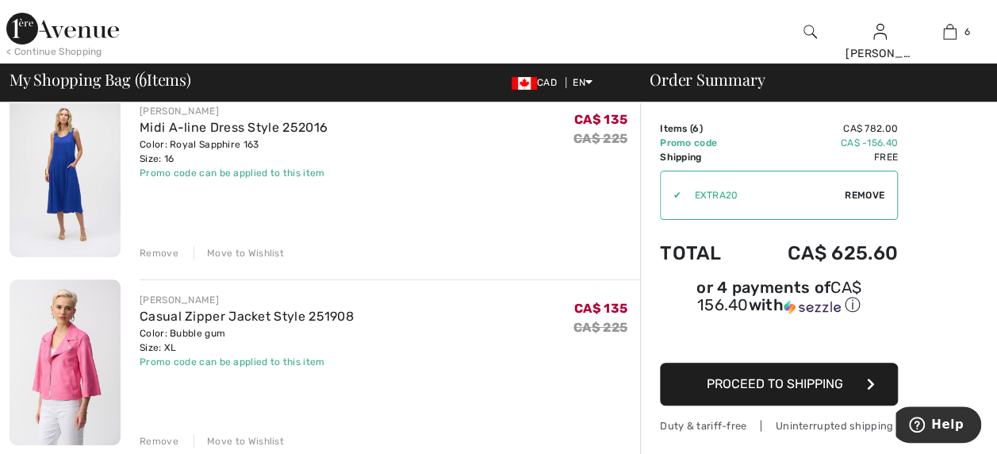
click at [61, 370] on img at bounding box center [65, 362] width 111 height 167
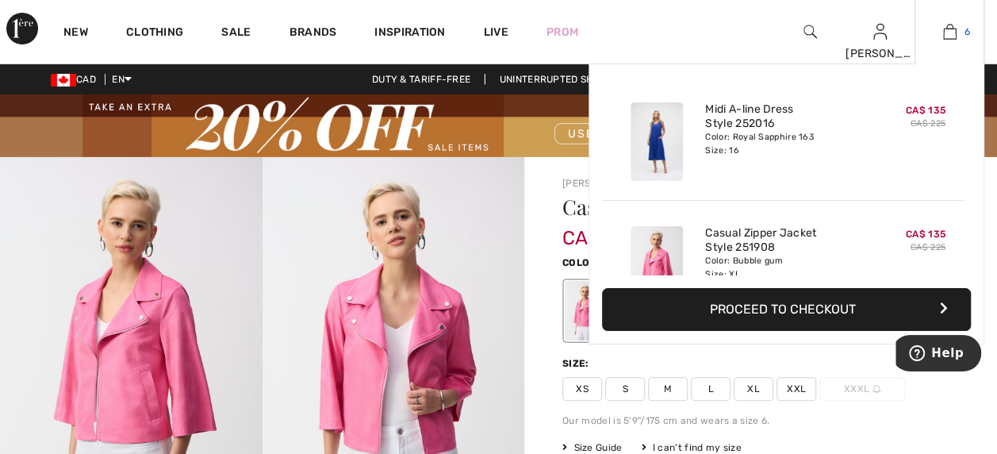
click at [950, 25] on img at bounding box center [949, 31] width 13 height 19
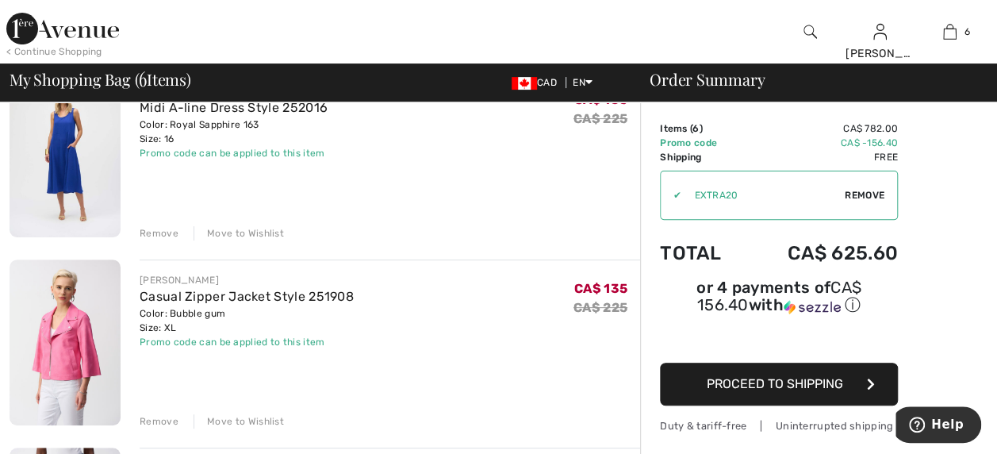
scroll to position [178, 0]
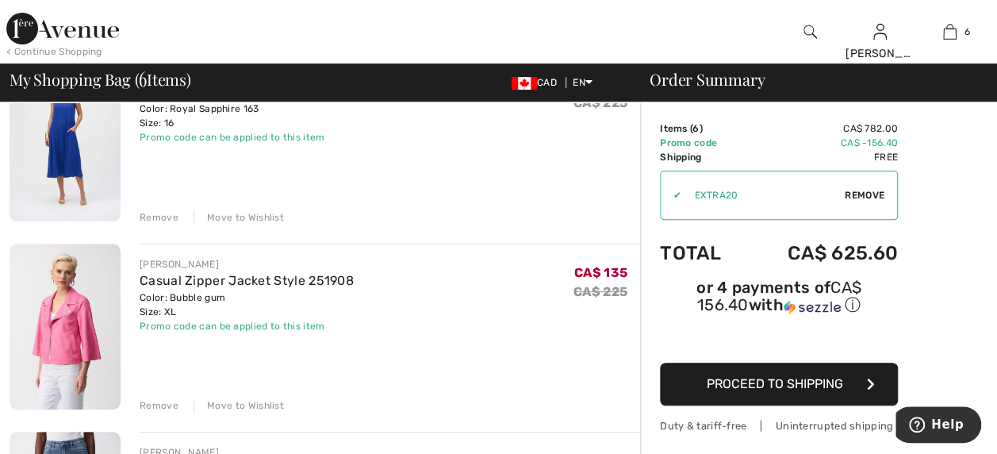
click at [152, 402] on div "Remove" at bounding box center [159, 405] width 39 height 14
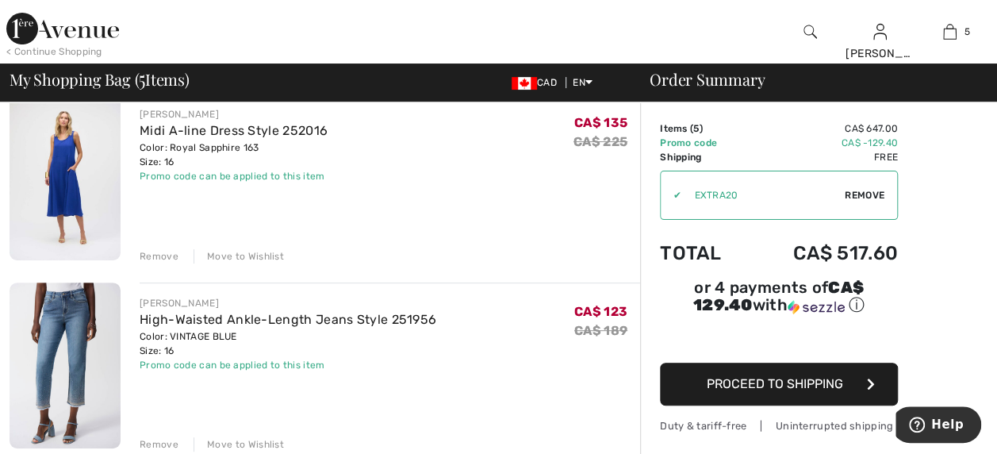
scroll to position [109, 0]
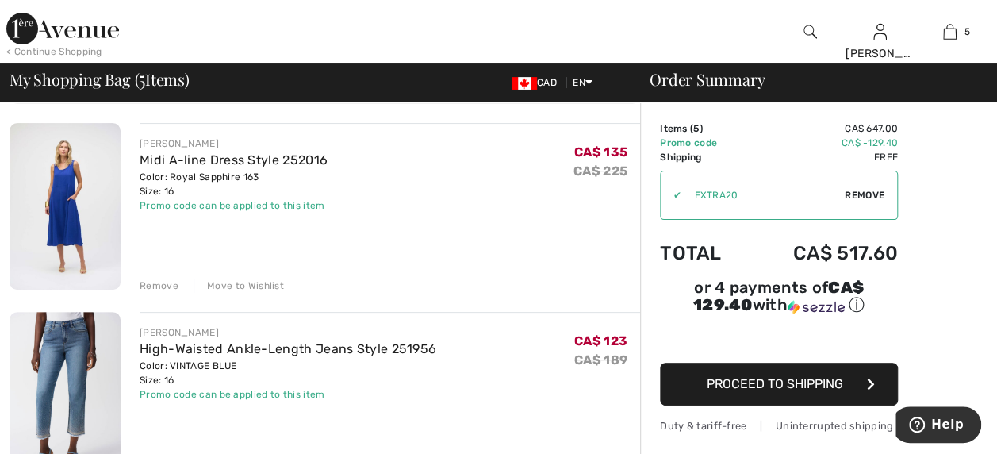
click at [65, 209] on img at bounding box center [65, 206] width 111 height 167
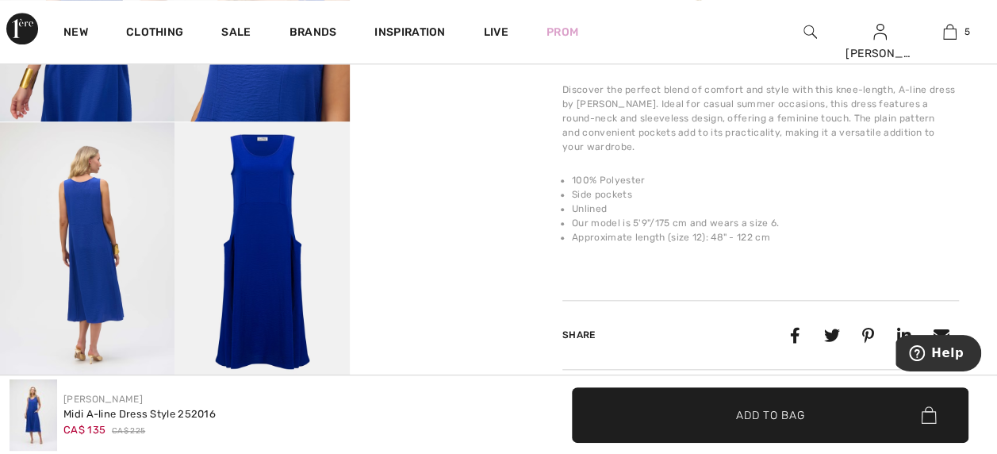
scroll to position [695, 0]
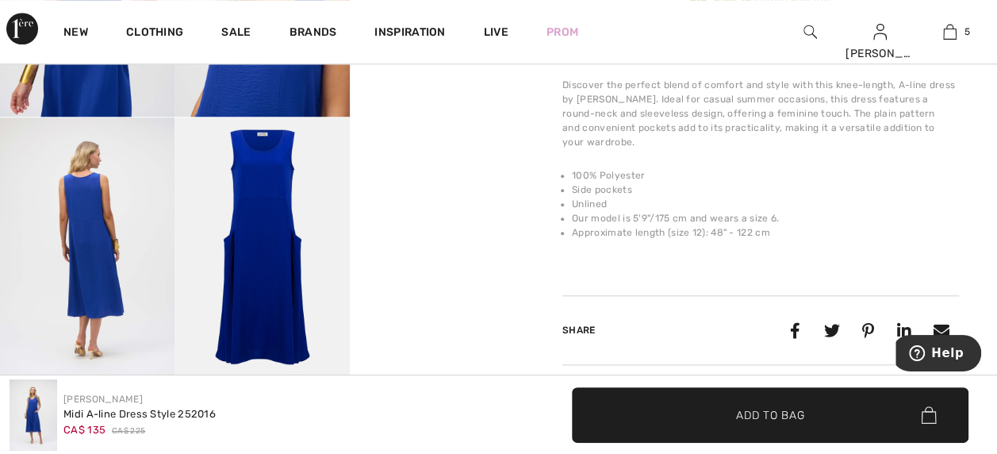
click at [267, 270] on img at bounding box center [262, 248] width 175 height 262
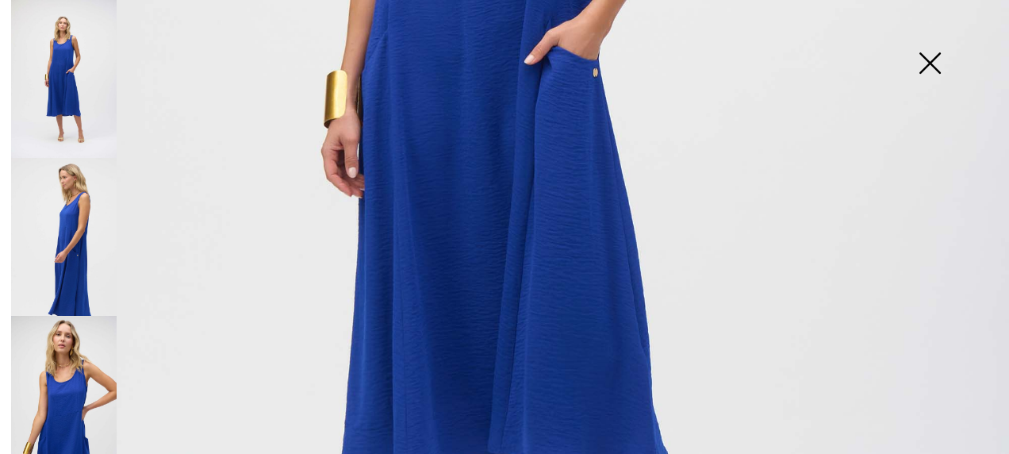
scroll to position [643, 0]
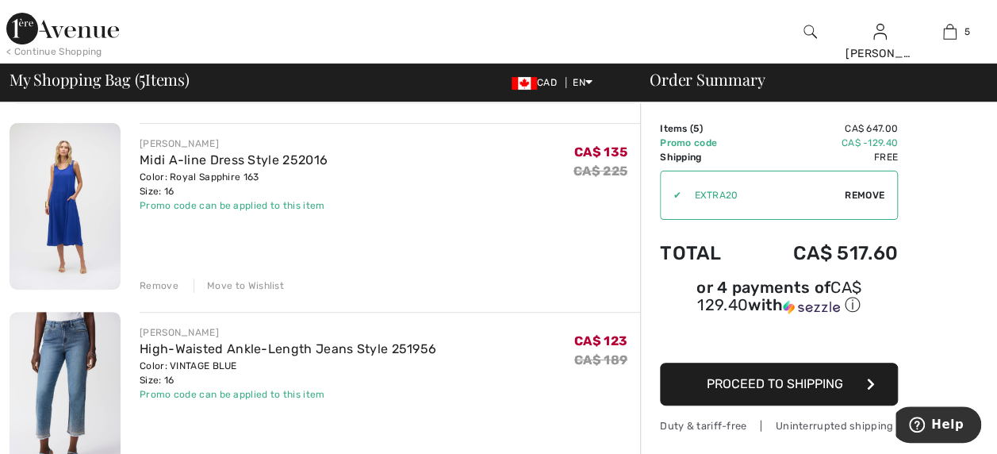
click at [154, 279] on div "Remove" at bounding box center [159, 285] width 39 height 14
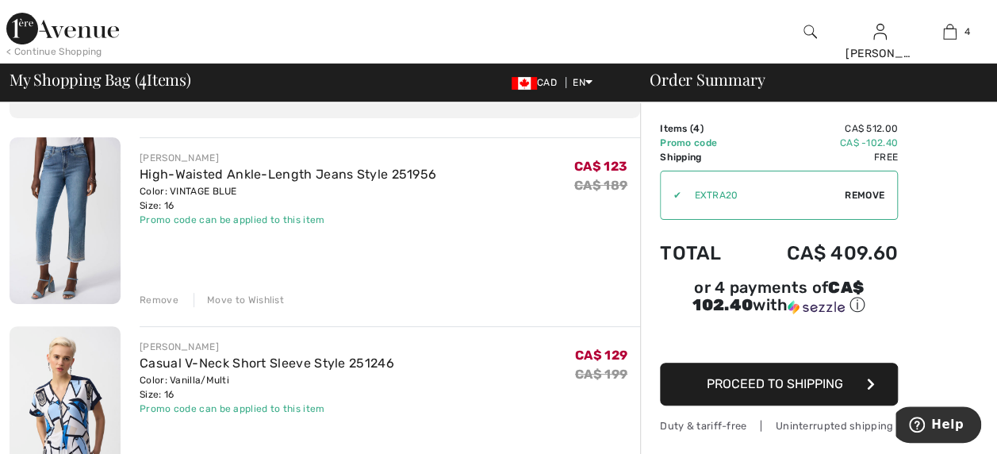
scroll to position [48, 0]
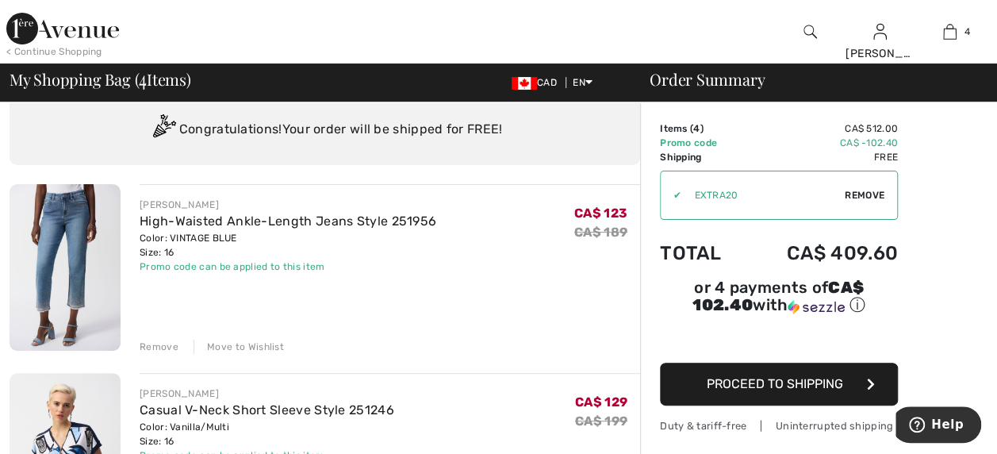
click at [808, 376] on span "Proceed to Shipping" at bounding box center [775, 383] width 136 height 15
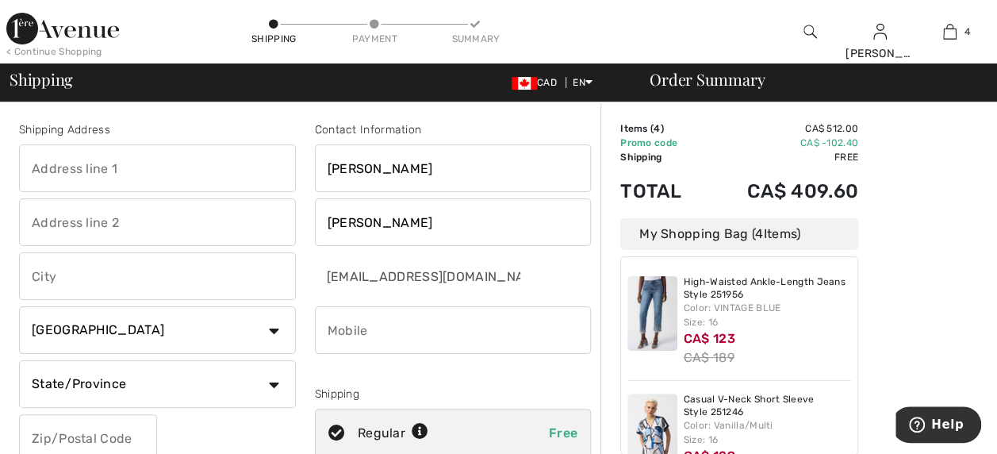
click at [374, 331] on input "phone" at bounding box center [453, 330] width 277 height 48
type input "1"
type input "2508262251"
click at [103, 171] on input "text" at bounding box center [157, 168] width 277 height 48
type input "[STREET_ADDRESS][PERSON_NAME]"
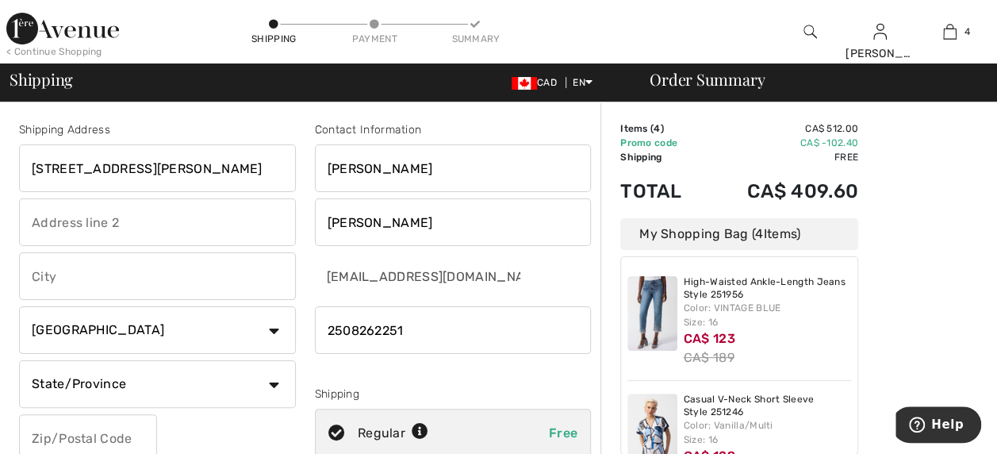
click at [40, 270] on input "text" at bounding box center [157, 276] width 277 height 48
type input "l"
type input "[GEOGRAPHIC_DATA]"
click at [274, 380] on select "State/Province [GEOGRAPHIC_DATA] [GEOGRAPHIC_DATA] [GEOGRAPHIC_DATA] [GEOGRAPHI…" at bounding box center [157, 384] width 277 height 48
select select "BC"
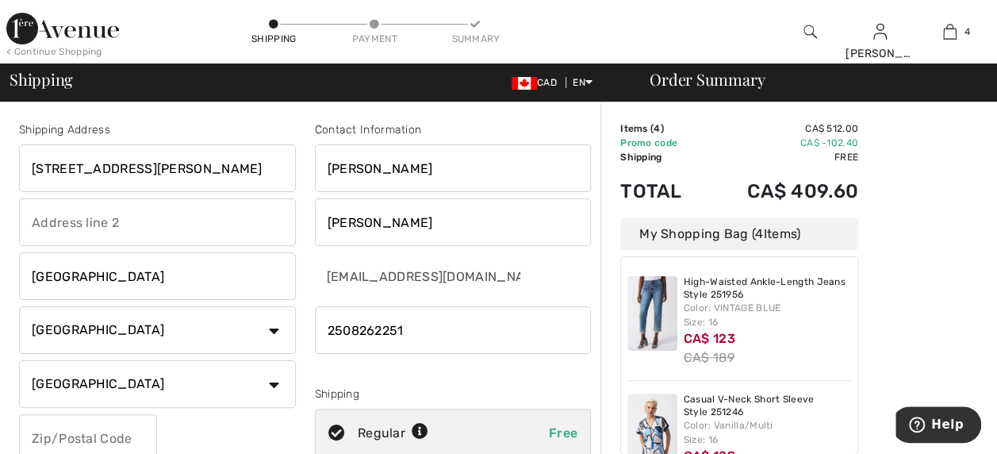
click at [19, 360] on select "State/Province [GEOGRAPHIC_DATA] [GEOGRAPHIC_DATA] [GEOGRAPHIC_DATA] [GEOGRAPHI…" at bounding box center [157, 384] width 277 height 48
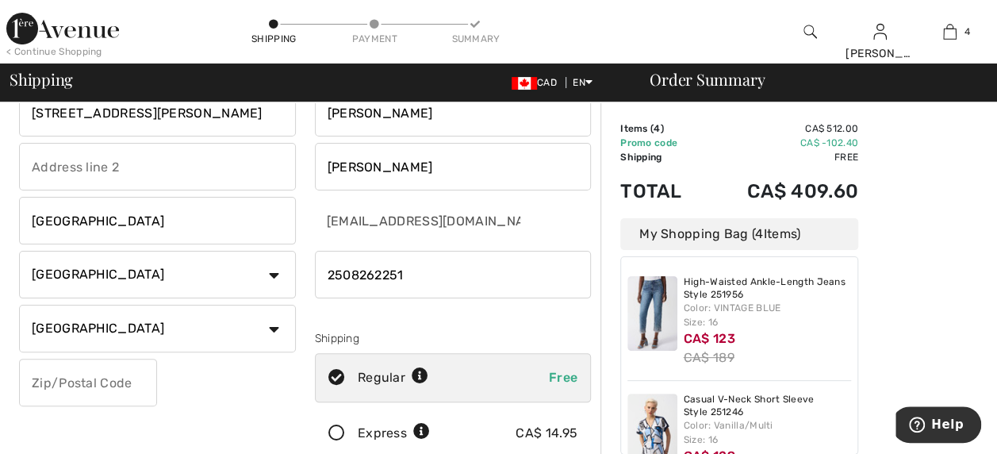
scroll to position [57, 0]
click at [108, 382] on input "text" at bounding box center [88, 381] width 138 height 48
type input "V4V1J1"
click at [351, 271] on input "phone" at bounding box center [453, 273] width 277 height 48
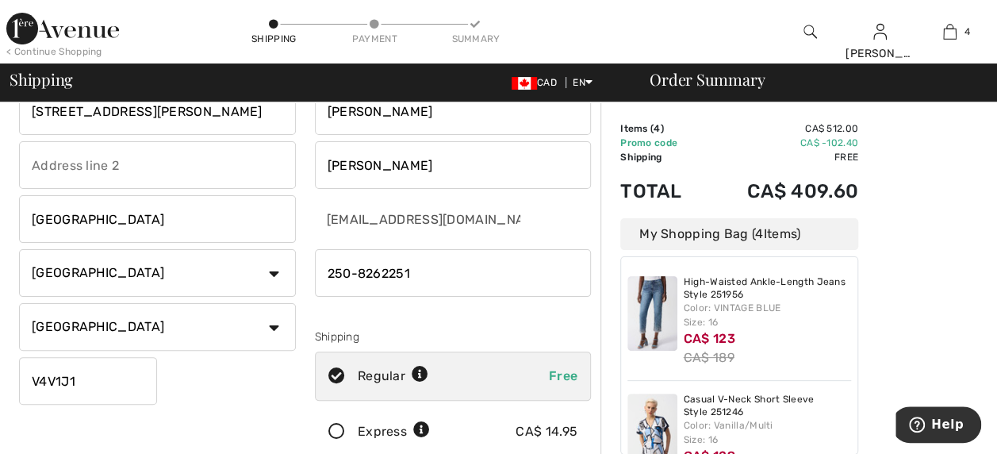
type input "2508262251"
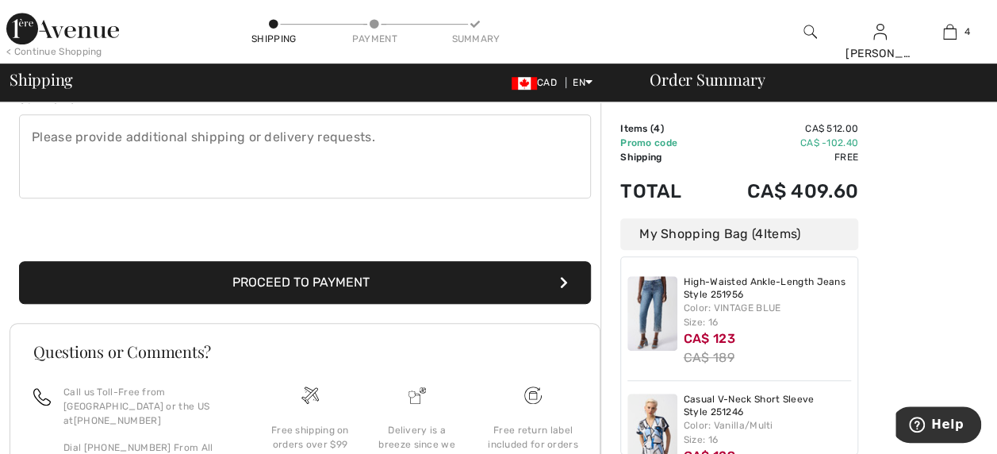
scroll to position [453, 0]
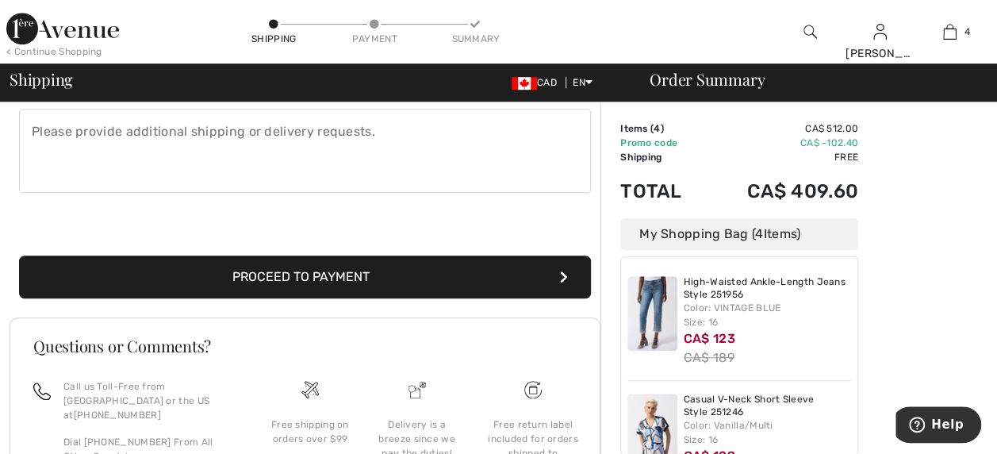
click at [517, 268] on button "Proceed to Payment" at bounding box center [305, 276] width 572 height 43
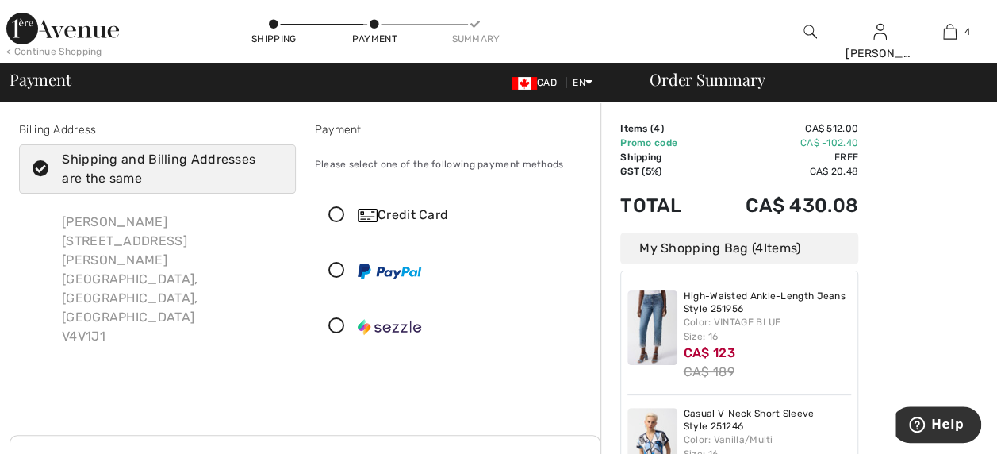
click at [400, 211] on div "Credit Card" at bounding box center [469, 214] width 222 height 19
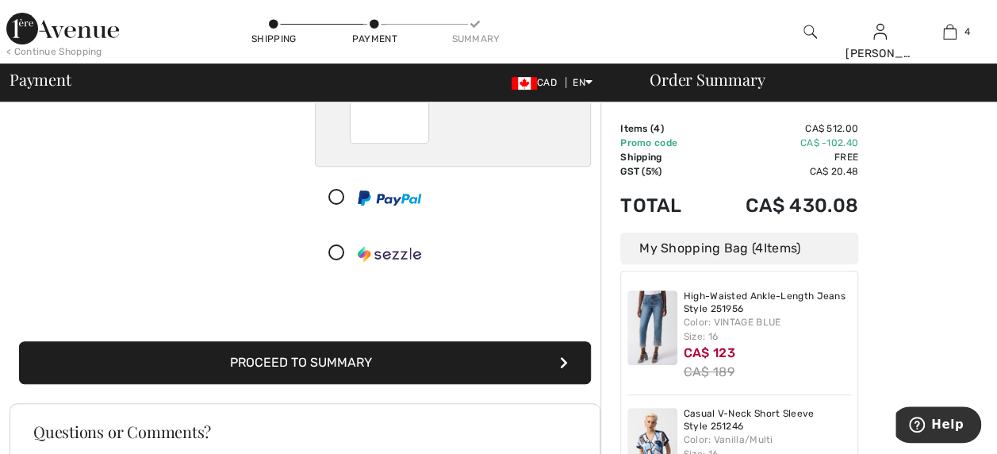
scroll to position [257, 0]
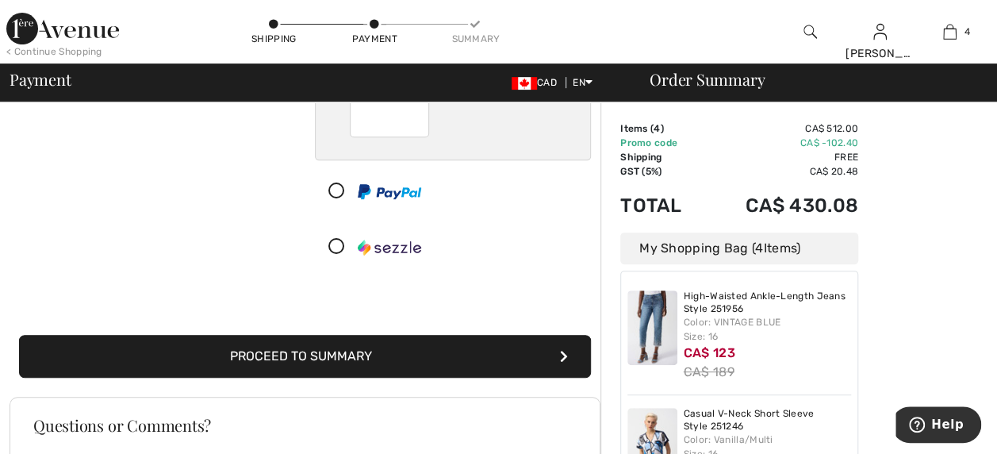
click at [526, 354] on button "Proceed to Summary" at bounding box center [305, 356] width 572 height 43
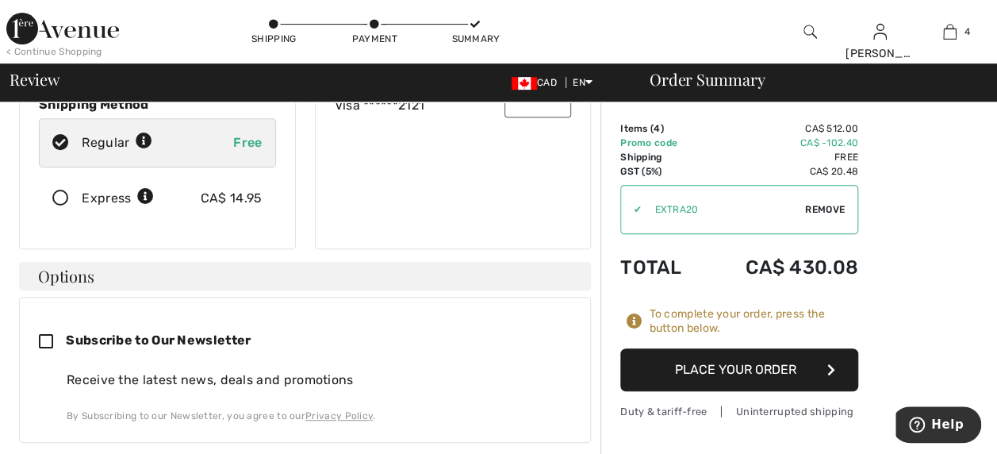
scroll to position [266, 0]
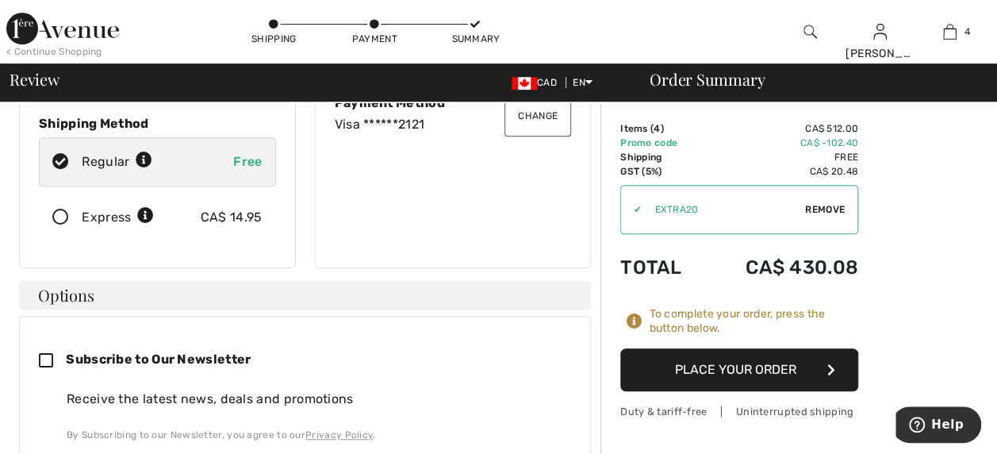
click at [737, 360] on button "Place Your Order" at bounding box center [739, 369] width 238 height 43
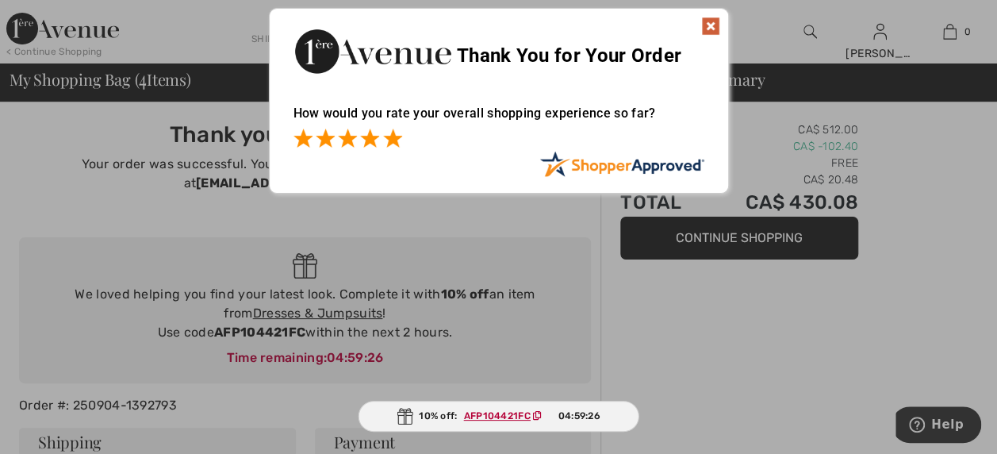
click at [390, 141] on span at bounding box center [392, 138] width 19 height 19
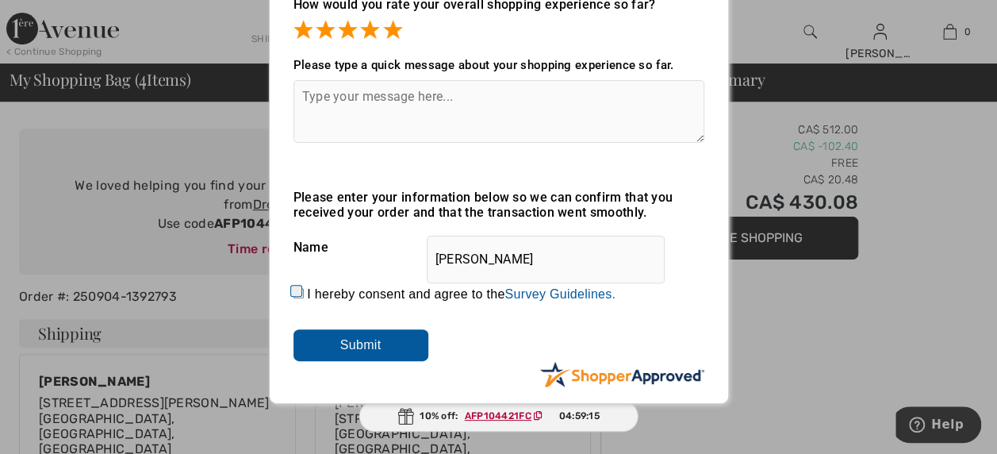
scroll to position [114, 0]
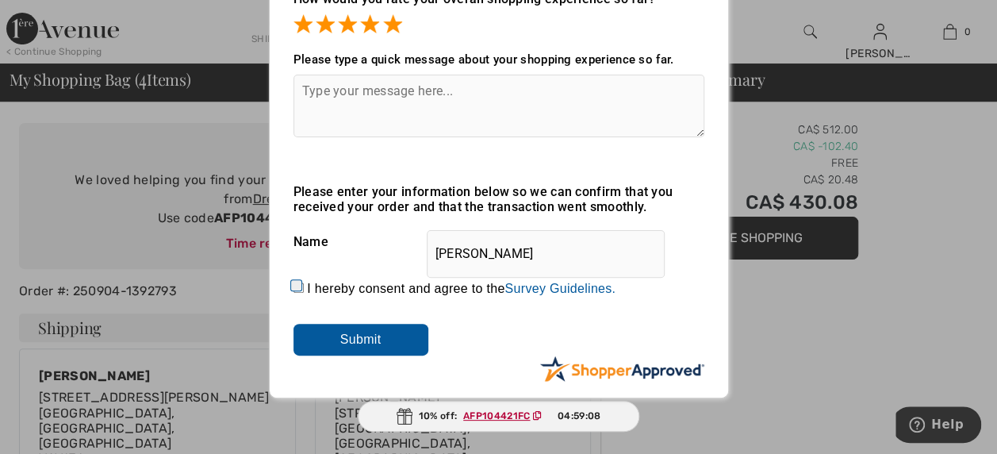
click at [293, 286] on input "I hereby consent and agree to the By submitting a review, you grant permission …" at bounding box center [298, 287] width 10 height 10
checkbox input "true"
click at [374, 340] on input "Submit" at bounding box center [360, 340] width 135 height 32
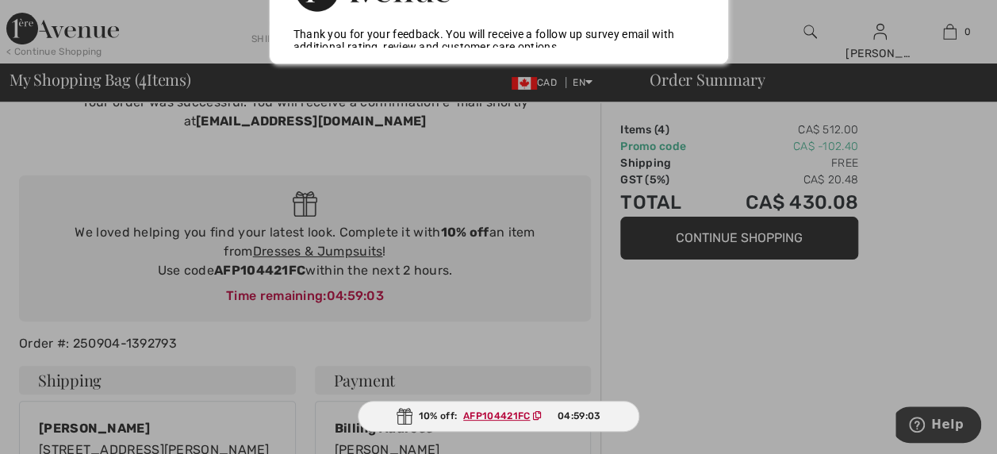
scroll to position [0, 0]
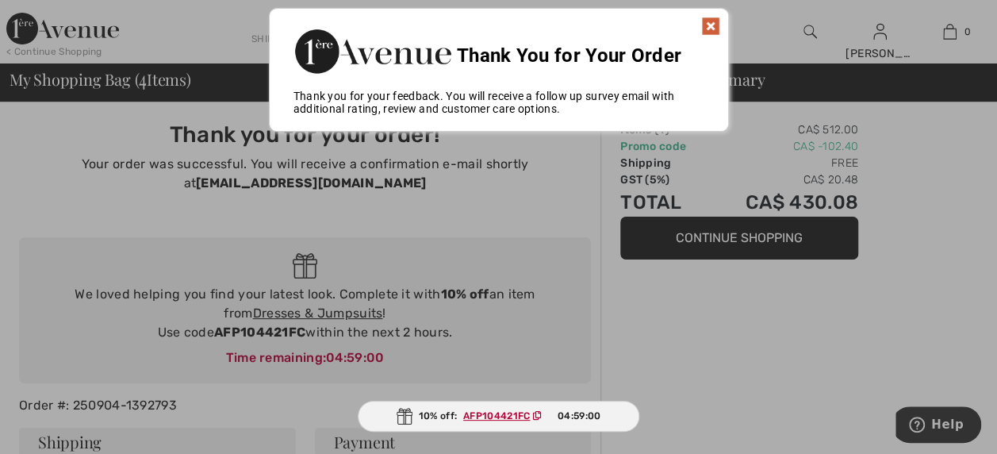
click at [712, 21] on img at bounding box center [710, 26] width 19 height 19
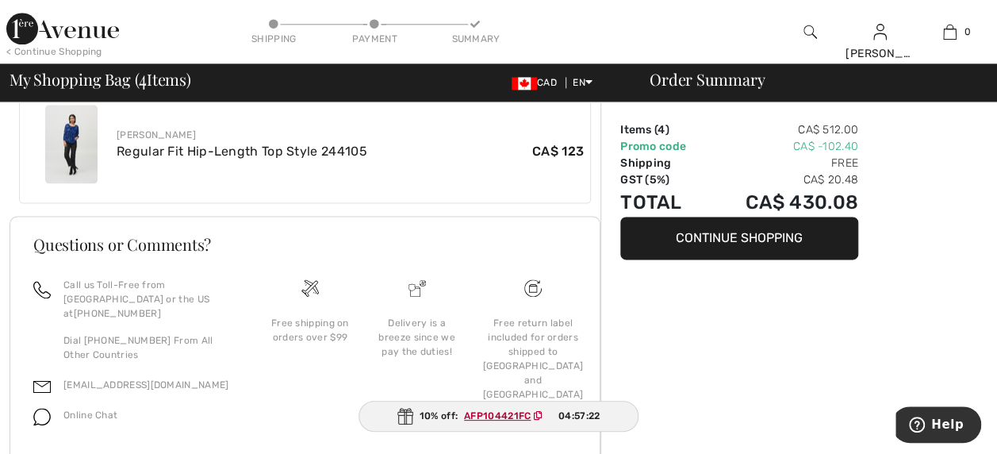
scroll to position [980, 0]
